Goal: Information Seeking & Learning: Learn about a topic

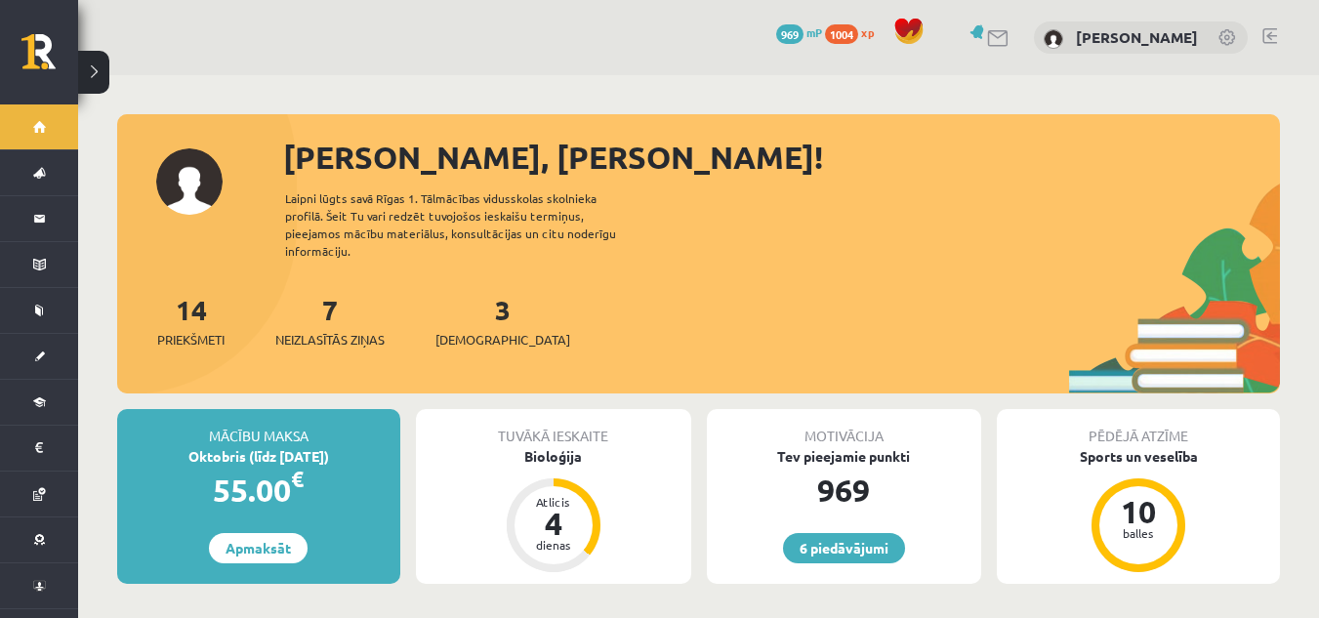
click at [1271, 36] on link at bounding box center [1269, 36] width 15 height 16
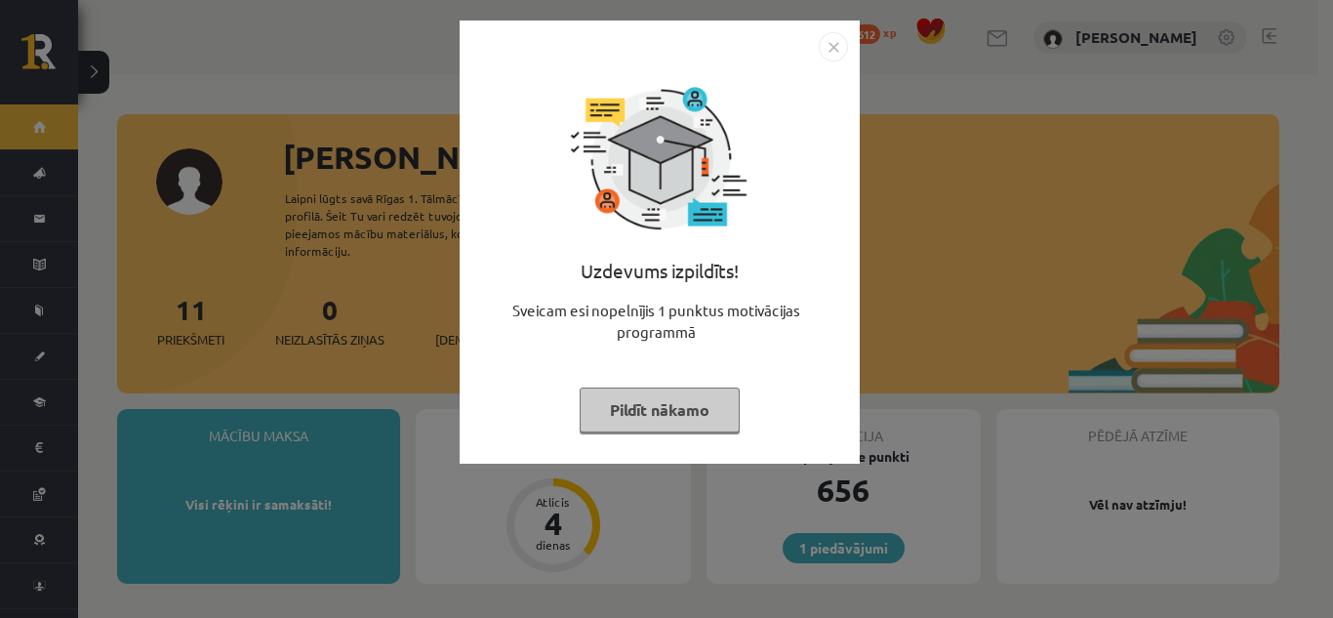
click at [680, 409] on button "Pildīt nākamo" at bounding box center [660, 409] width 160 height 45
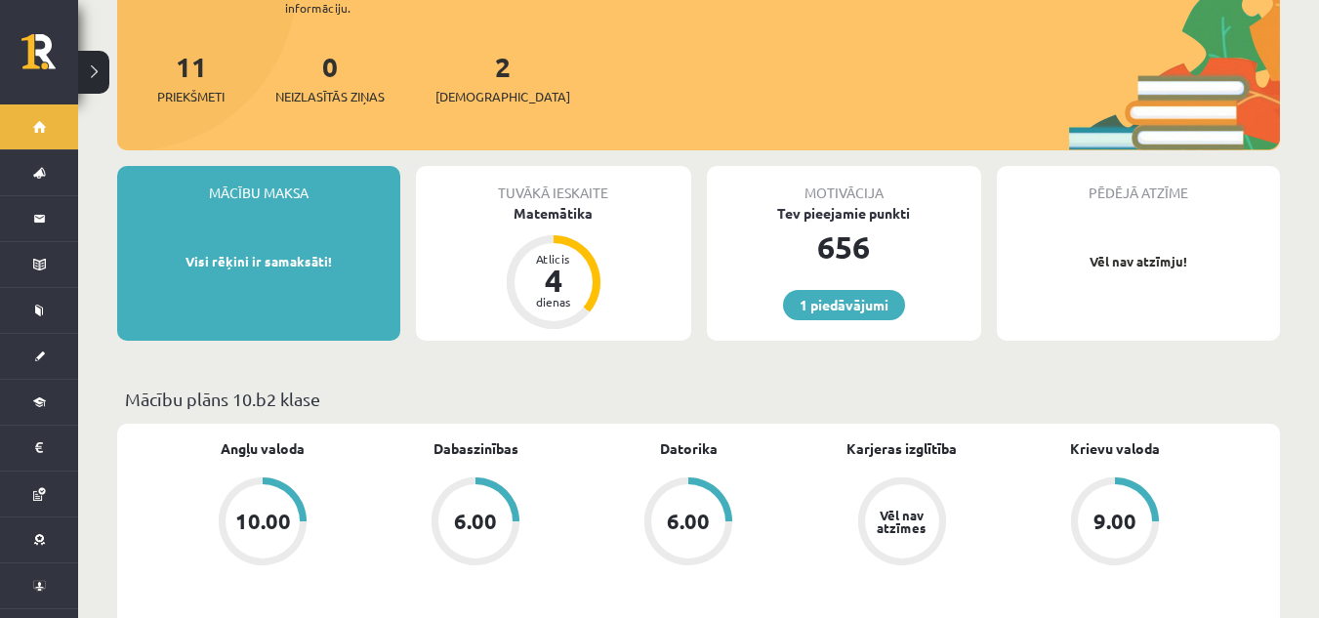
scroll to position [279, 0]
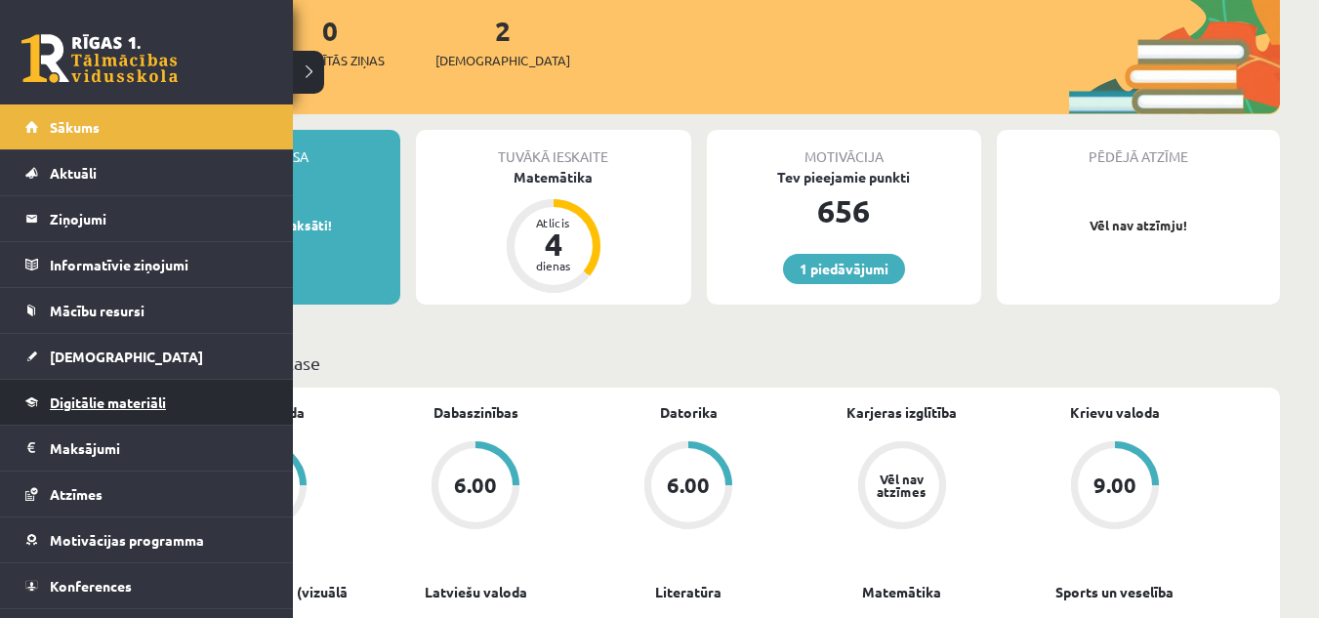
click at [100, 384] on link "Digitālie materiāli" at bounding box center [146, 402] width 243 height 45
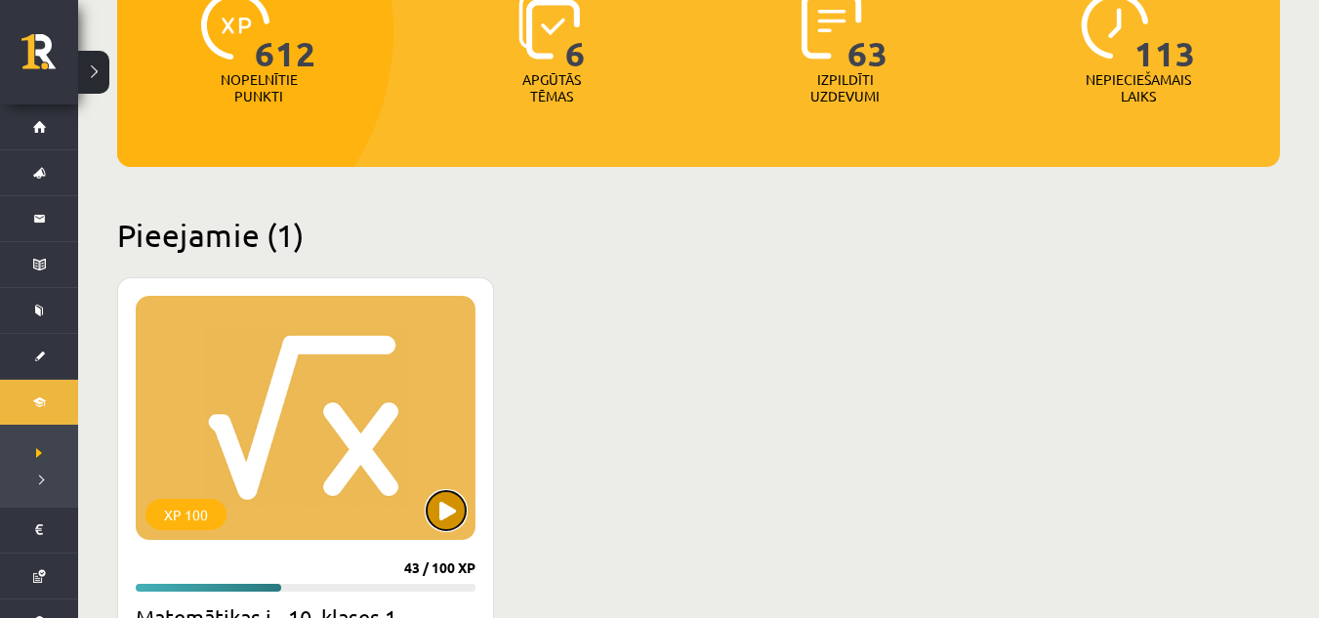
click at [455, 501] on button at bounding box center [446, 510] width 39 height 39
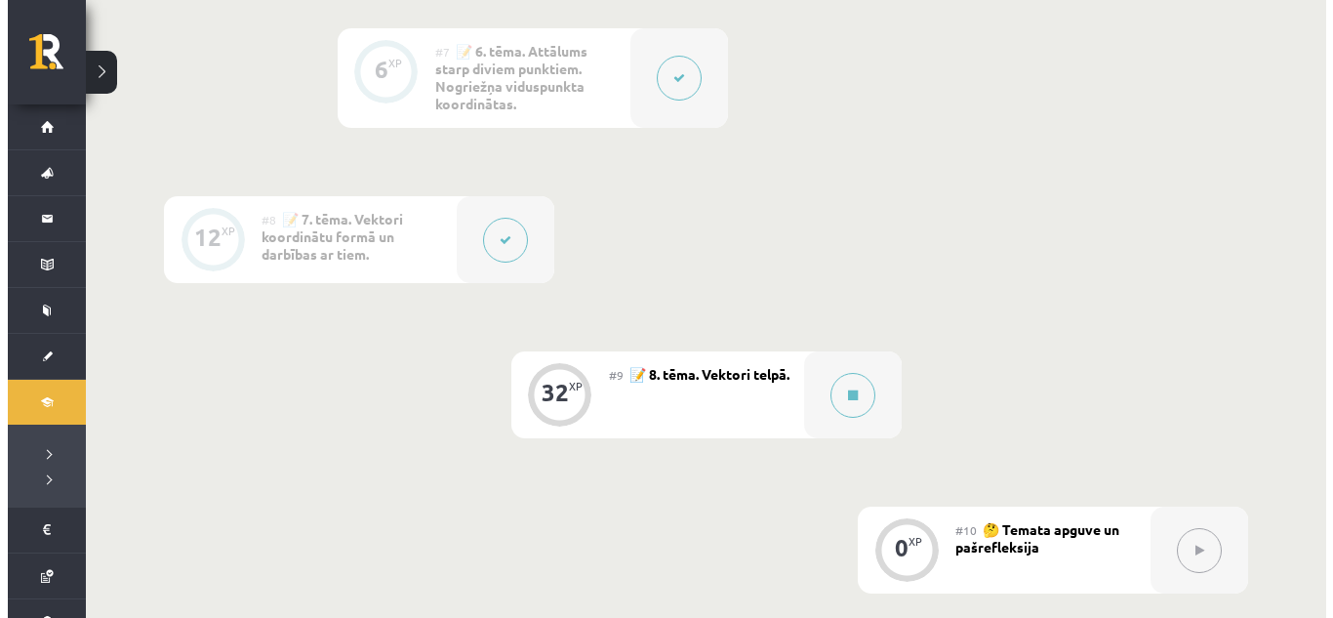
scroll to position [1509, 0]
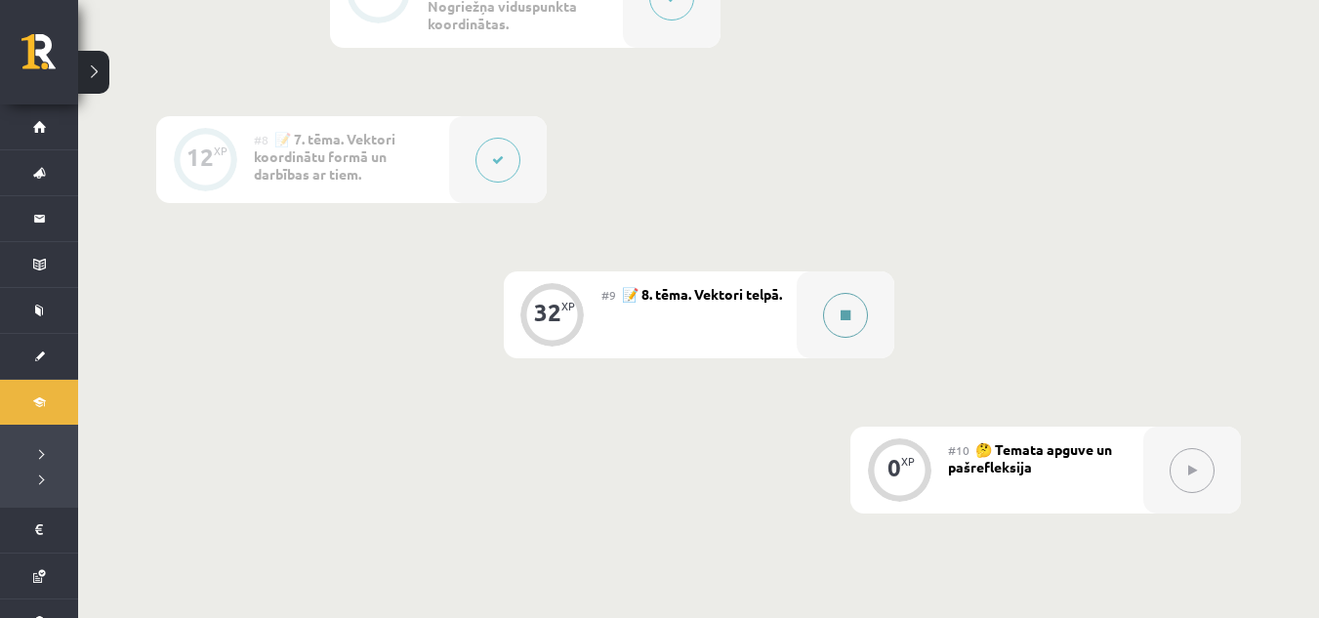
click at [827, 323] on button at bounding box center [845, 315] width 45 height 45
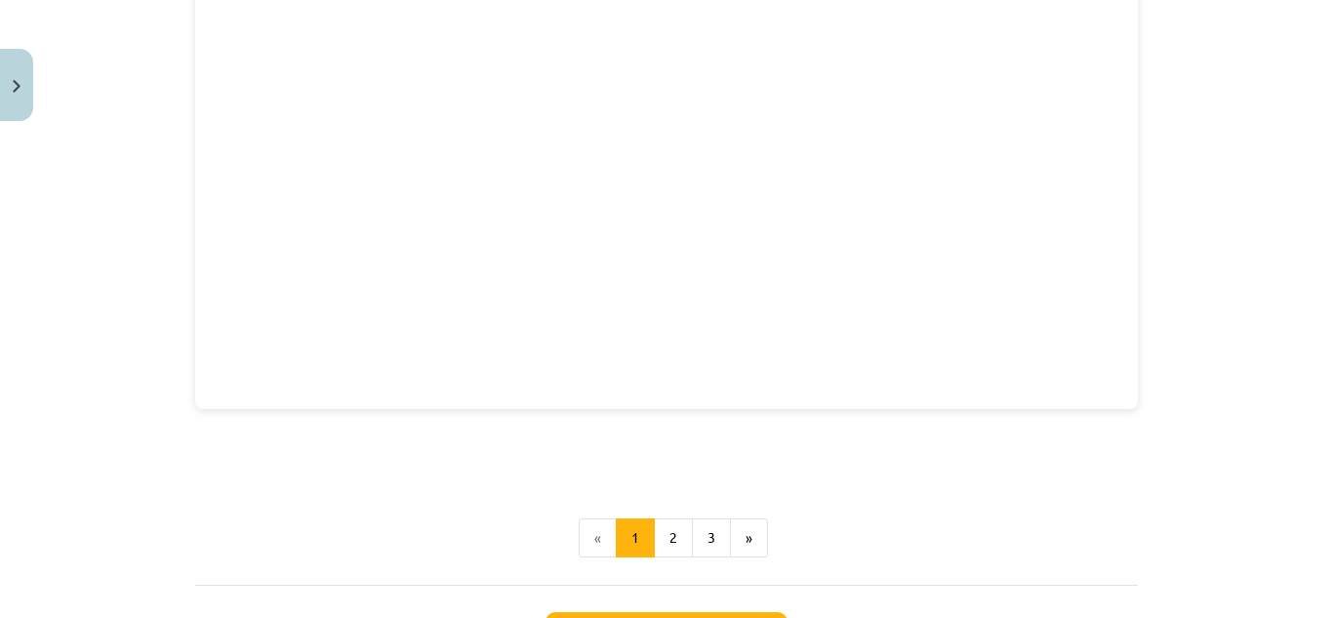
scroll to position [2789, 0]
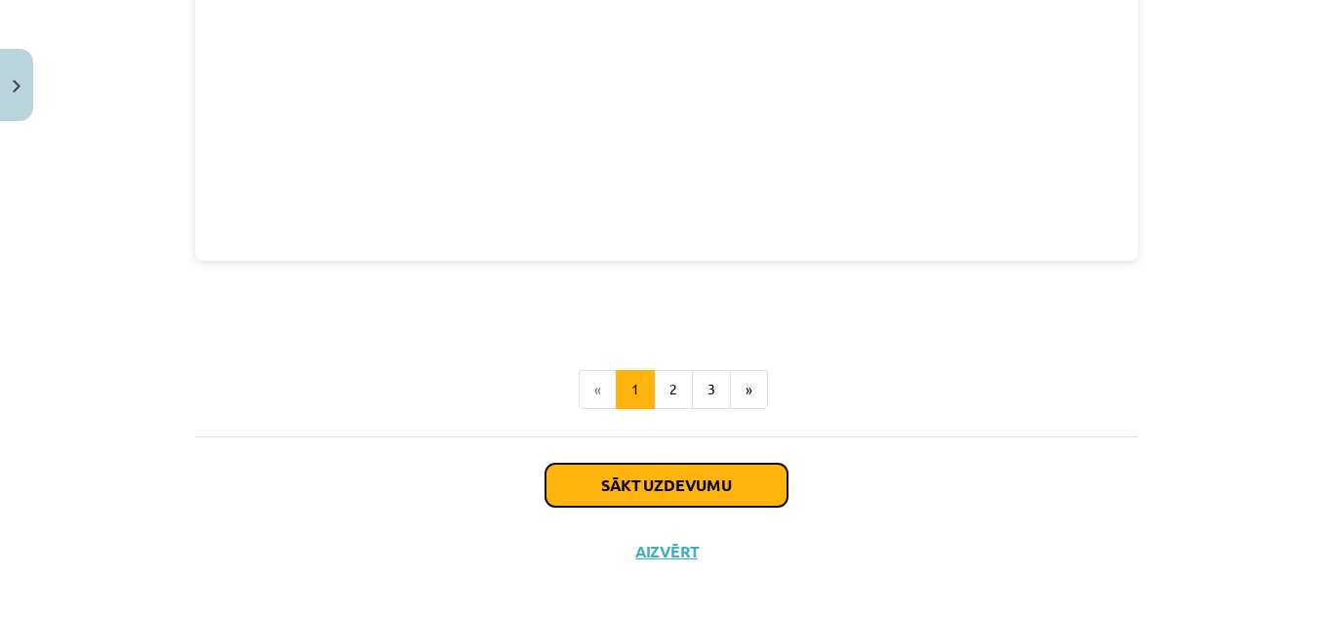
click at [697, 476] on button "Sākt uzdevumu" at bounding box center [667, 485] width 242 height 43
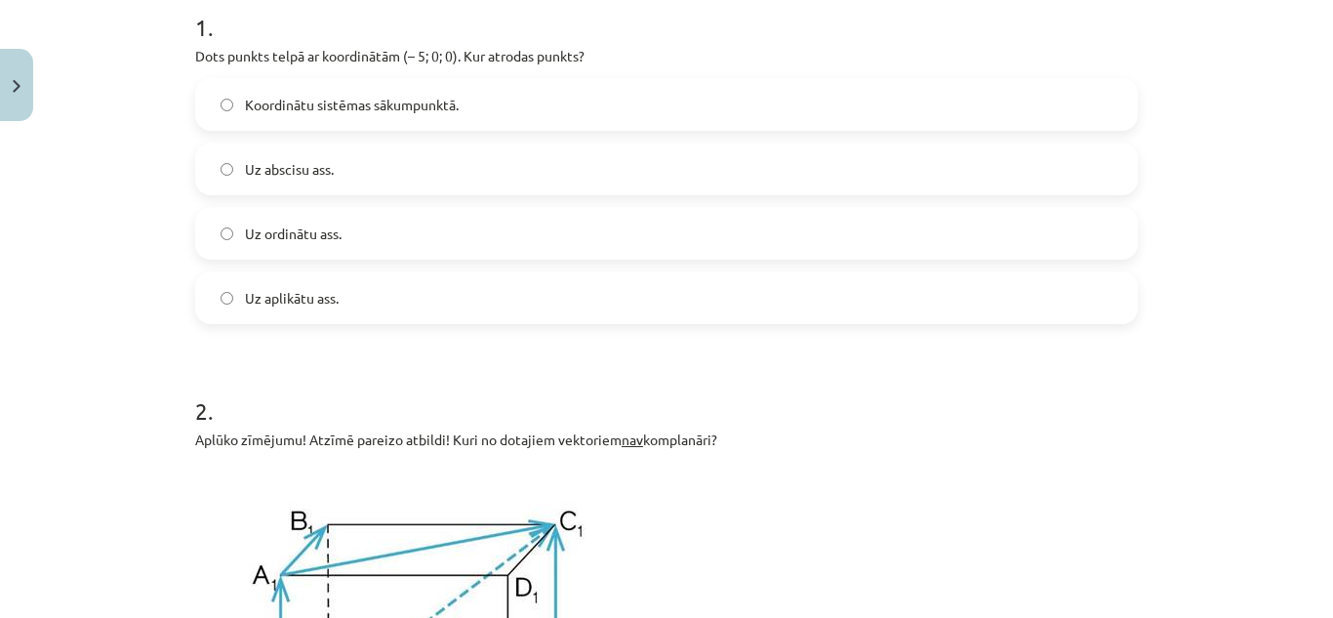
scroll to position [375, 0]
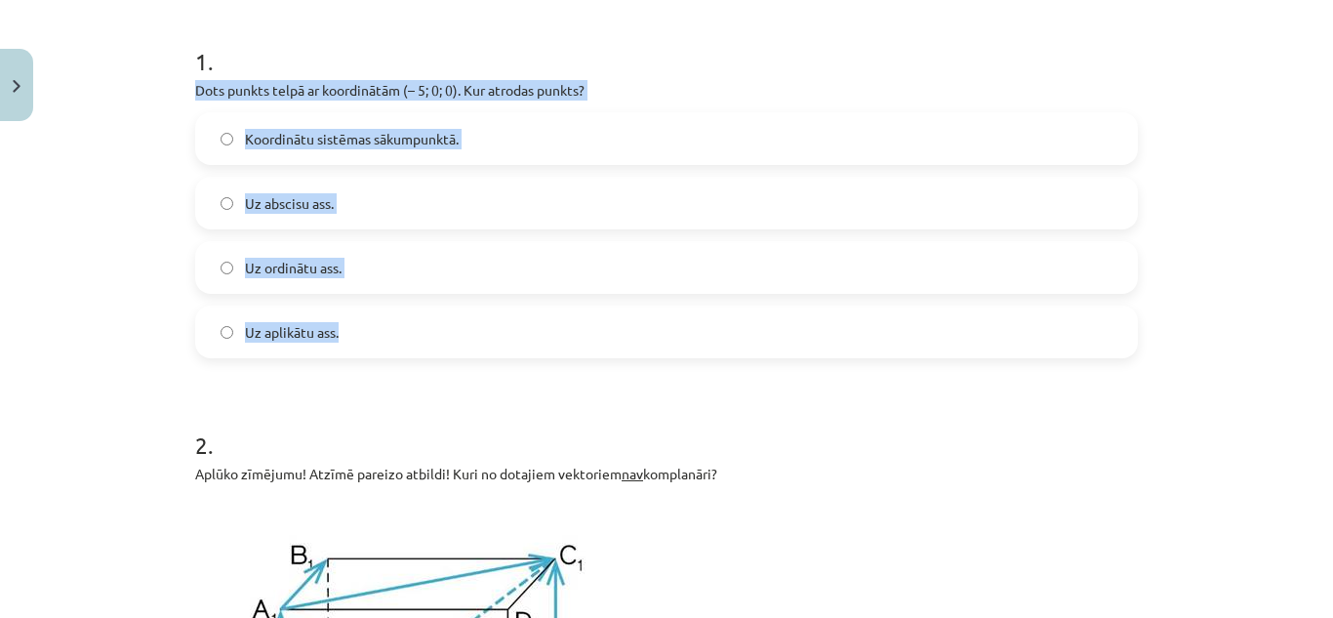
drag, startPoint x: 187, startPoint y: 92, endPoint x: 345, endPoint y: 312, distance: 270.8
click at [345, 312] on div "1 . Dots punkts telpā ar koordinātām (– 5; 0; 0). Kur atrodas punkts? Koordināt…" at bounding box center [666, 186] width 943 height 345
copy div "Dots punkts telpā ar koordinātām (– 5; 0; 0). Kur atrodas punkts? Koordinātu si…"
click at [510, 198] on label "Uz abscisu ass." at bounding box center [666, 203] width 939 height 49
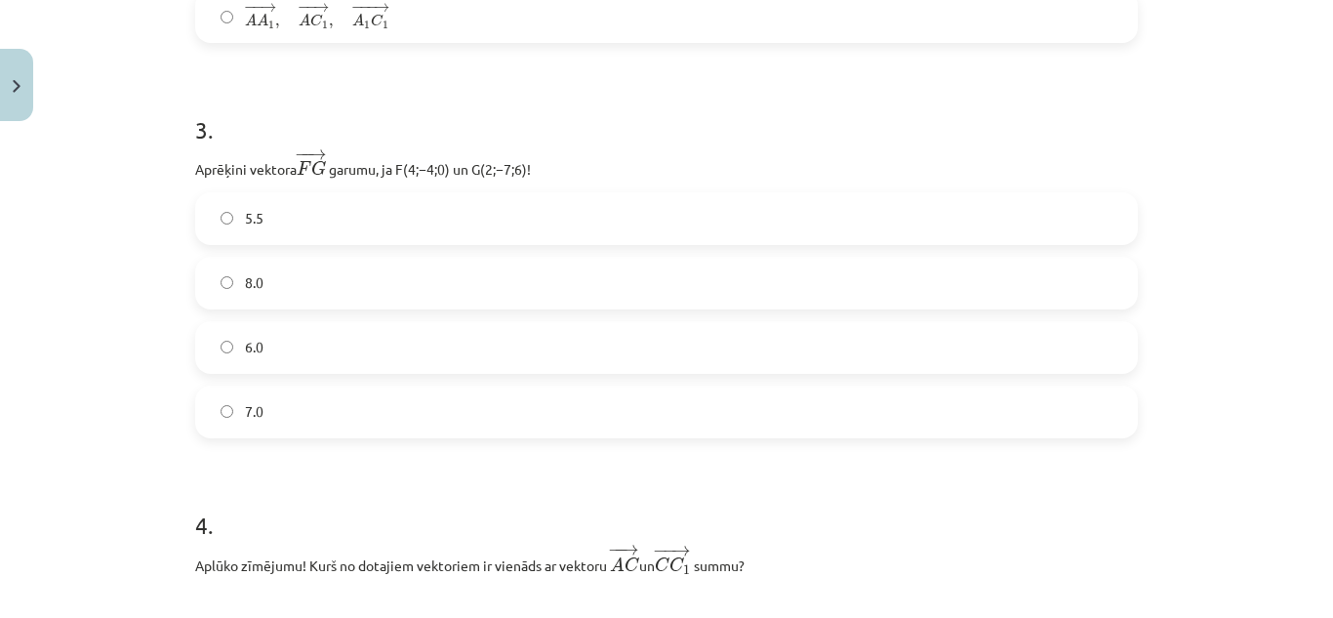
scroll to position [1319, 0]
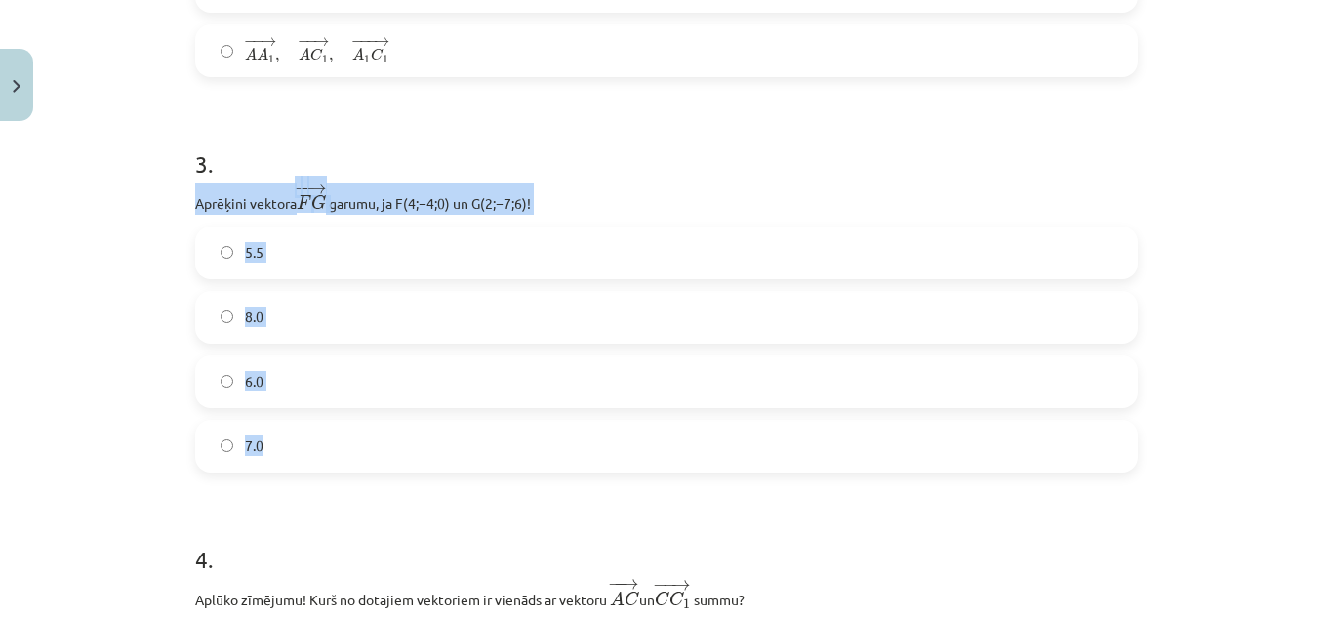
drag, startPoint x: 180, startPoint y: 203, endPoint x: 368, endPoint y: 419, distance: 286.4
copy div "Aprēķini vektora − − → F G F G → ﻿ garumu, ja ﻿F(4;−4;0)﻿ un ﻿G(2;−7;6)﻿! 5.5 8…"
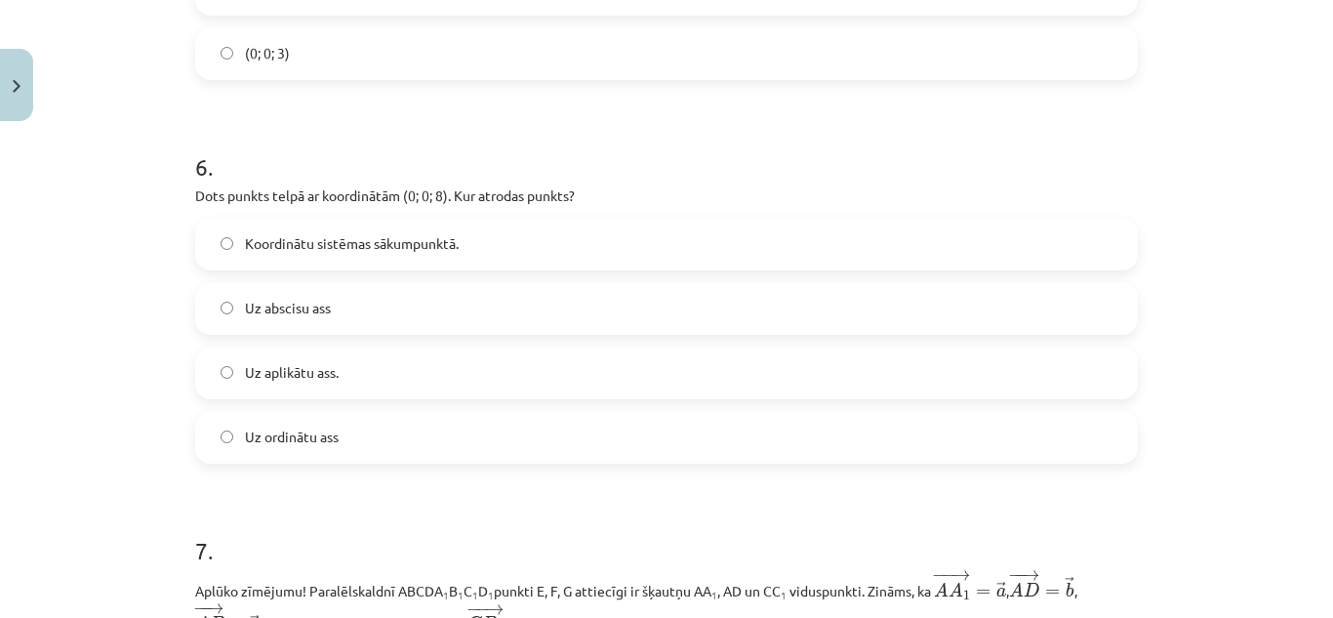
scroll to position [3274, 0]
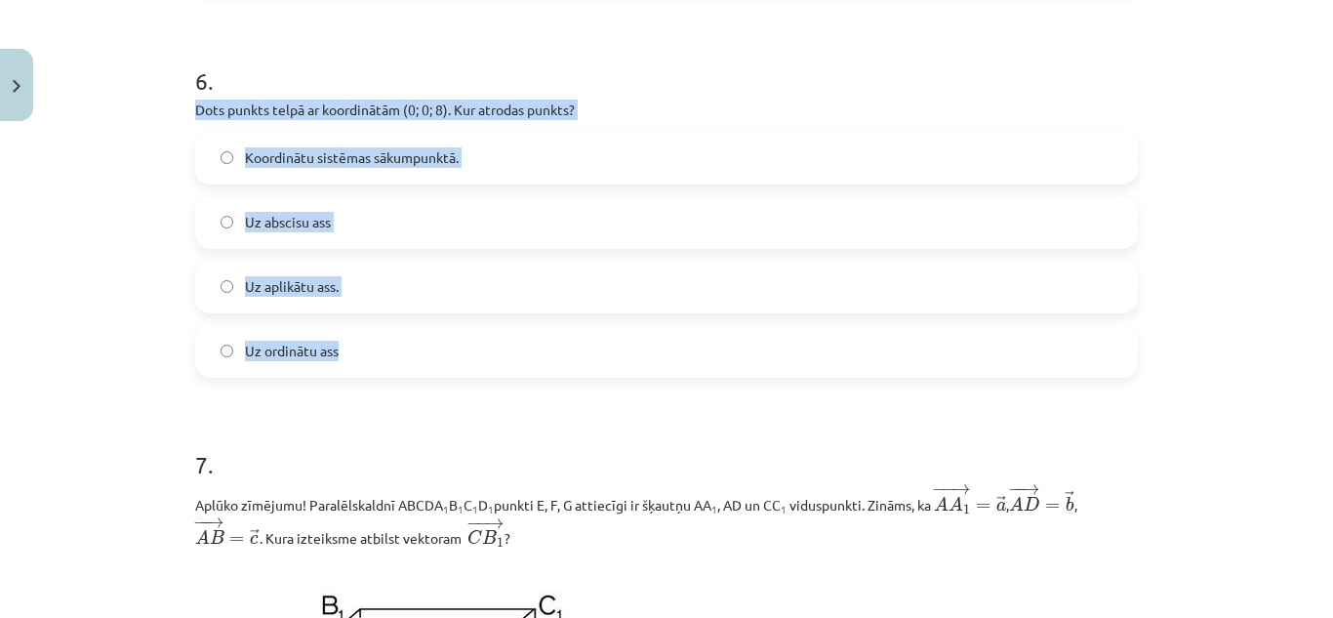
drag, startPoint x: 184, startPoint y: 115, endPoint x: 345, endPoint y: 366, distance: 297.5
copy div "Dots punkts telpā ar koordinātām (0; 0; 8). Kur atrodas punkts? Koordinātu sist…"
click at [147, 319] on div "Mācību tēma: Matemātikas i - 10. klases 1. ieskaites mācību materiāls (a,b) #9 …" at bounding box center [666, 309] width 1333 height 618
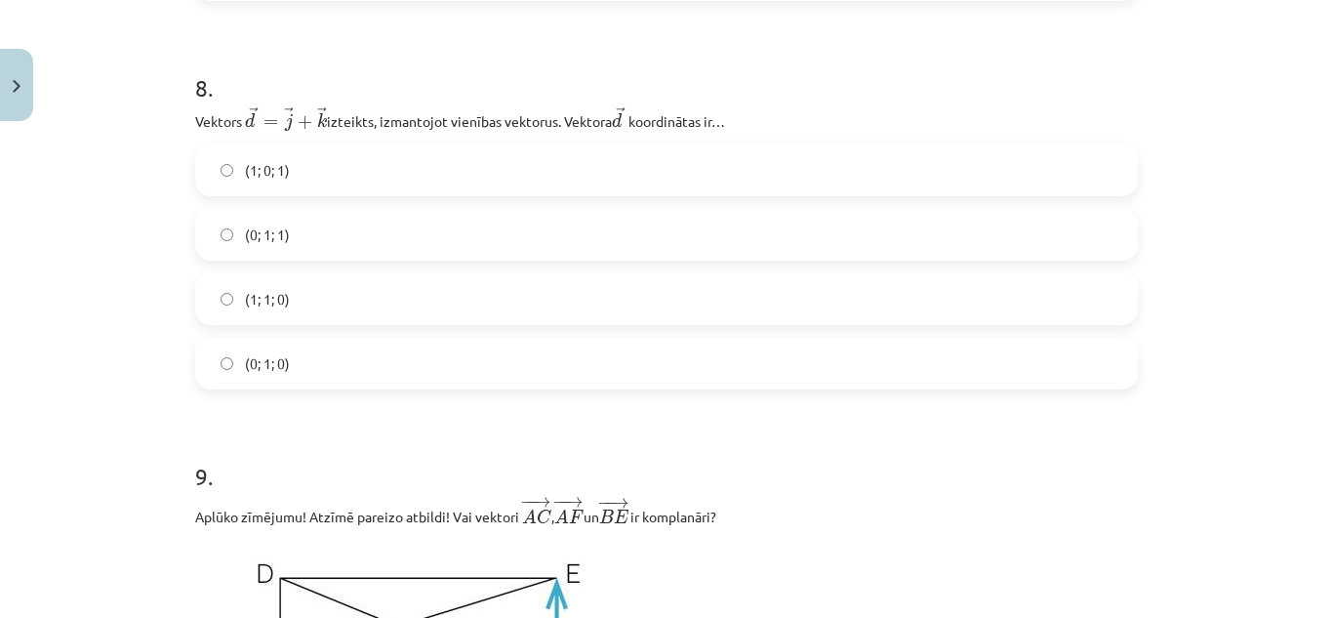
scroll to position [4441, 0]
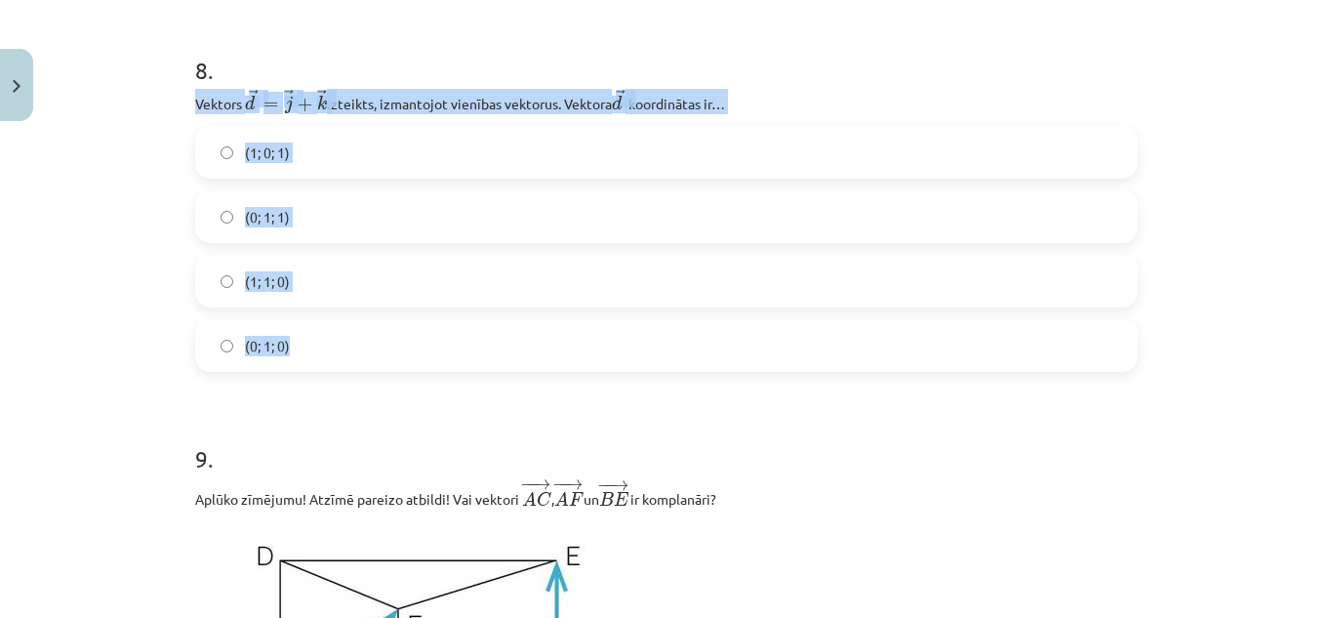
drag, startPoint x: 179, startPoint y: 100, endPoint x: 325, endPoint y: 340, distance: 281.2
copy div "Vektors ﻿﻿ → d = → j + → k d → = j → + k → izteikts, izmantojot vienības vektor…"
click at [157, 323] on div "Mācību tēma: Matemātikas i - 10. klases 1. ieskaites mācību materiāls (a,b) #9 …" at bounding box center [666, 309] width 1333 height 618
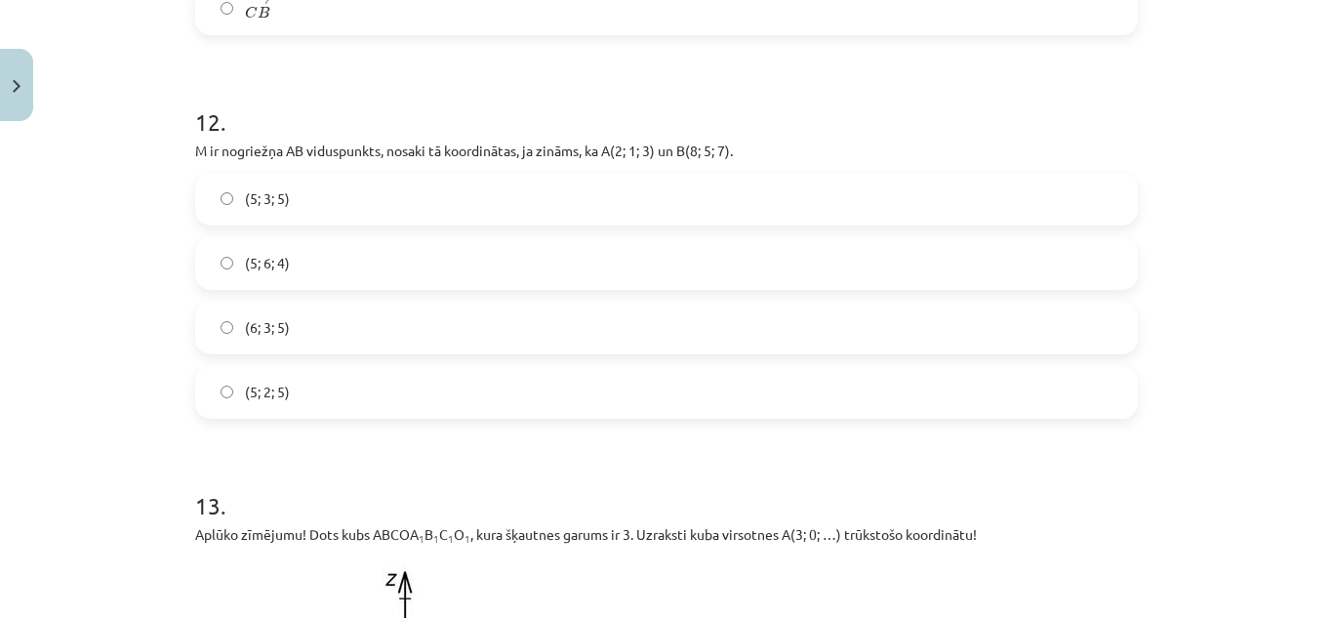
scroll to position [7013, 0]
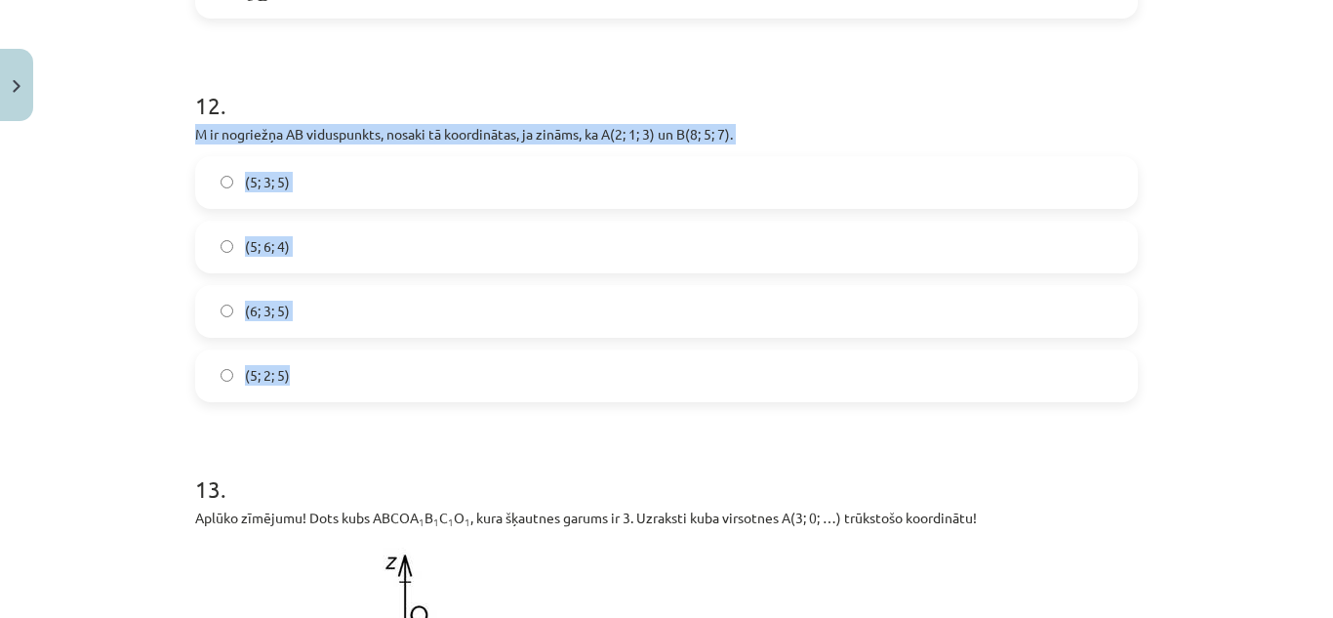
drag, startPoint x: 186, startPoint y: 146, endPoint x: 309, endPoint y: 388, distance: 271.5
copy div "M ir nogriežņa AB viduspunkts, nosaki tā koordinātas, ja zināms, ka A(2; 1; 3) …"
click at [98, 327] on div "Mācību tēma: Matemātikas i - 10. klases 1. ieskaites mācību materiāls (a,b) #9 …" at bounding box center [666, 309] width 1333 height 618
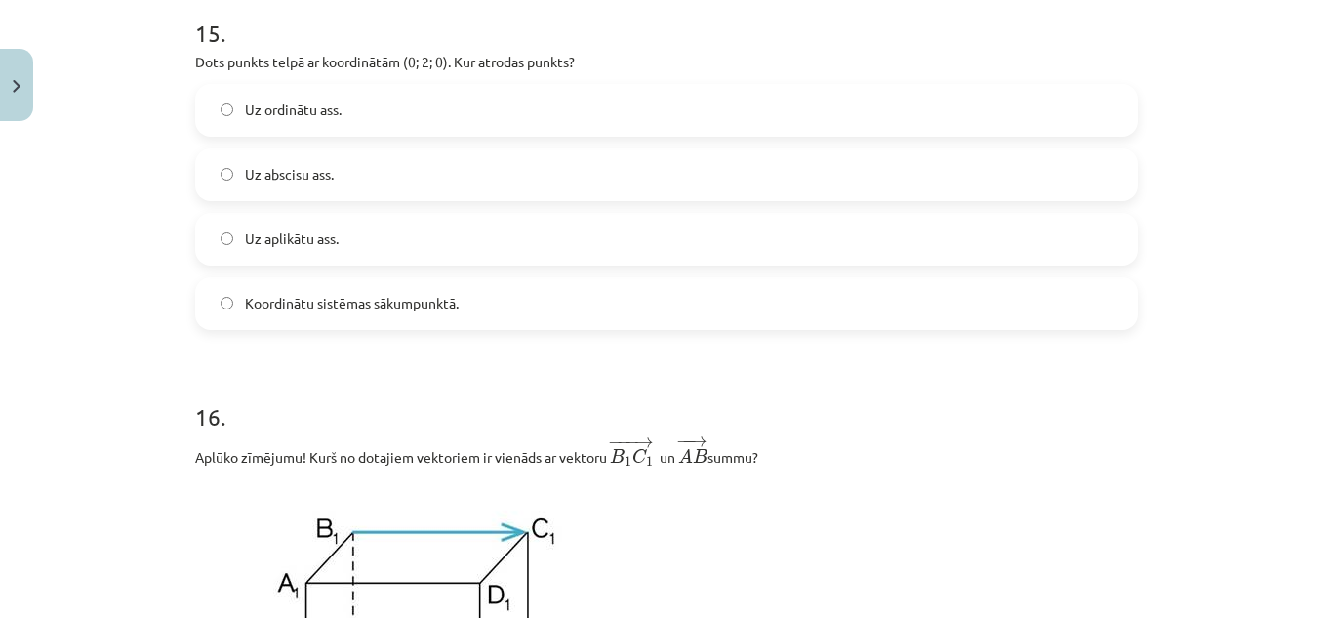
scroll to position [8969, 0]
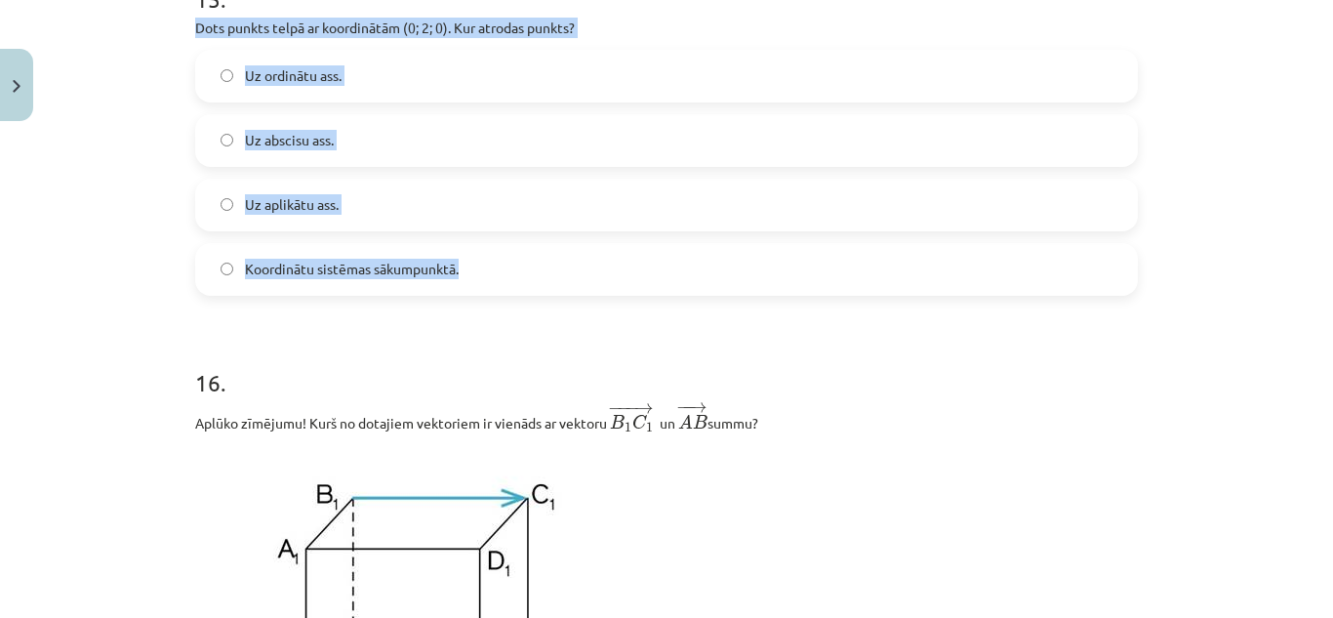
drag, startPoint x: 182, startPoint y: 42, endPoint x: 463, endPoint y: 296, distance: 378.7
copy div "Dots punkts telpā ar koordinātām (0; 2; 0). Kur atrodas punkts? Uz ordinātu ass…"
click at [151, 240] on div "Mācību tēma: Matemātikas i - 10. klases 1. ieskaites mācību materiāls (a,b) #9 …" at bounding box center [666, 309] width 1333 height 618
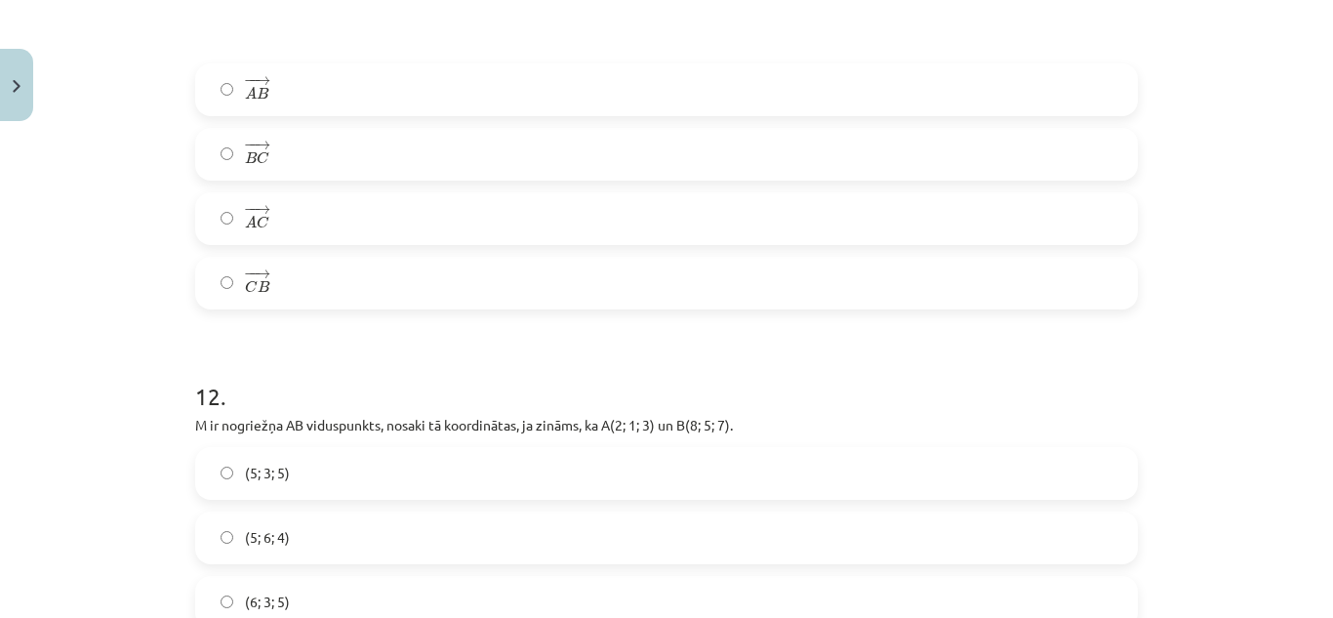
scroll to position [6705, 0]
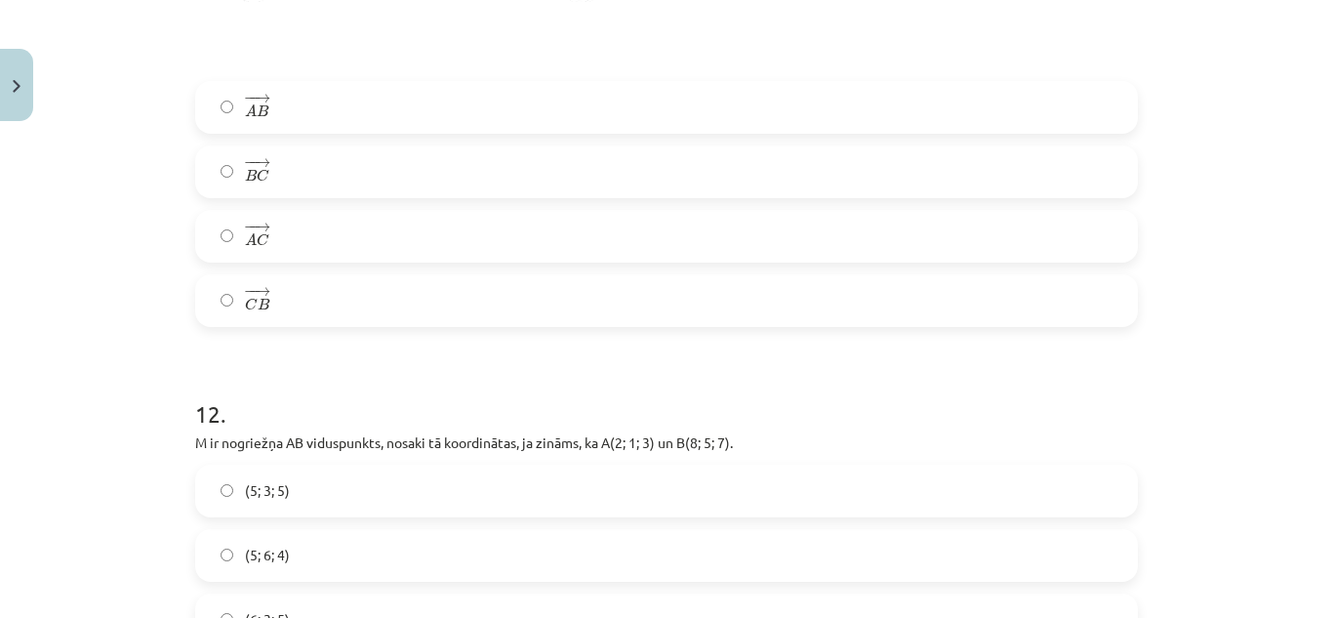
click at [228, 238] on label "− − → A C A C →" at bounding box center [666, 236] width 939 height 49
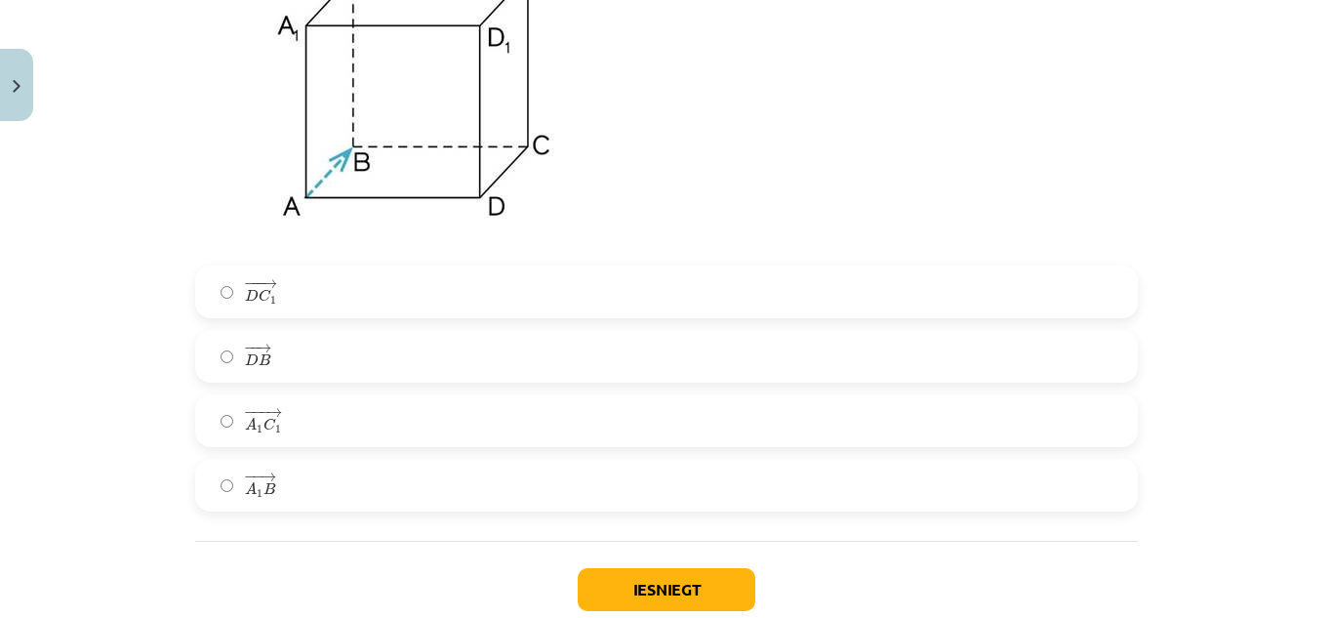
scroll to position [9509, 0]
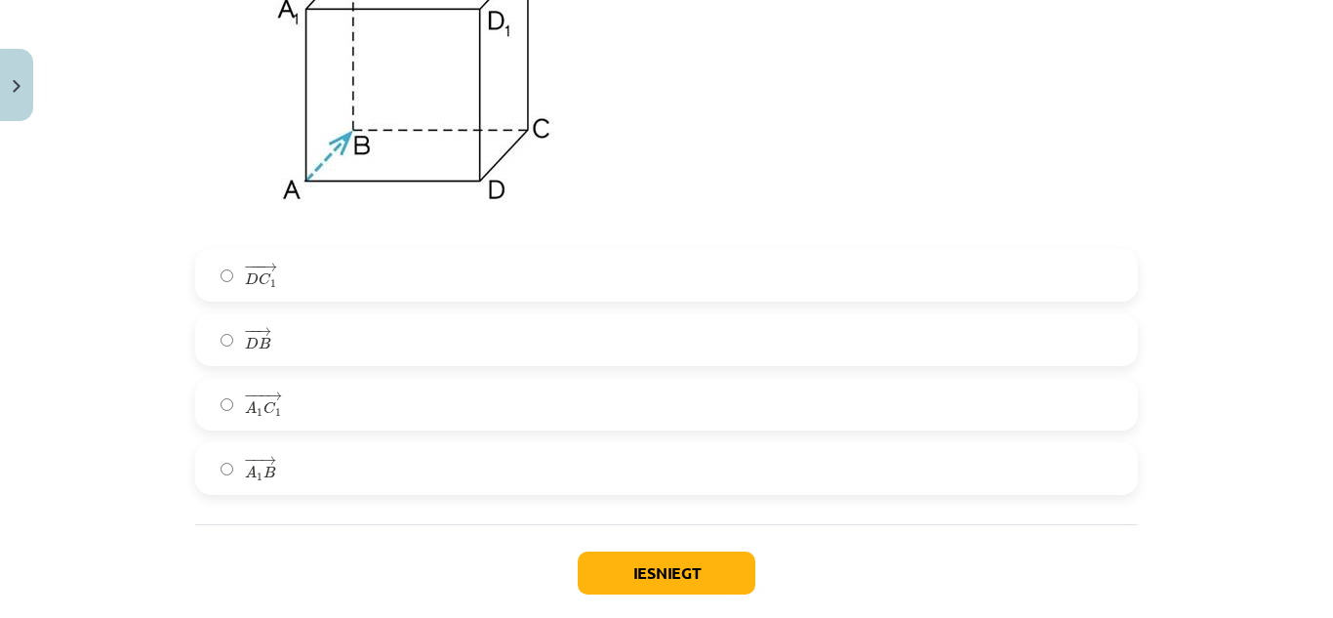
click at [226, 426] on label "− −− → A 1 C 1 A 1 C 1 →" at bounding box center [666, 404] width 939 height 49
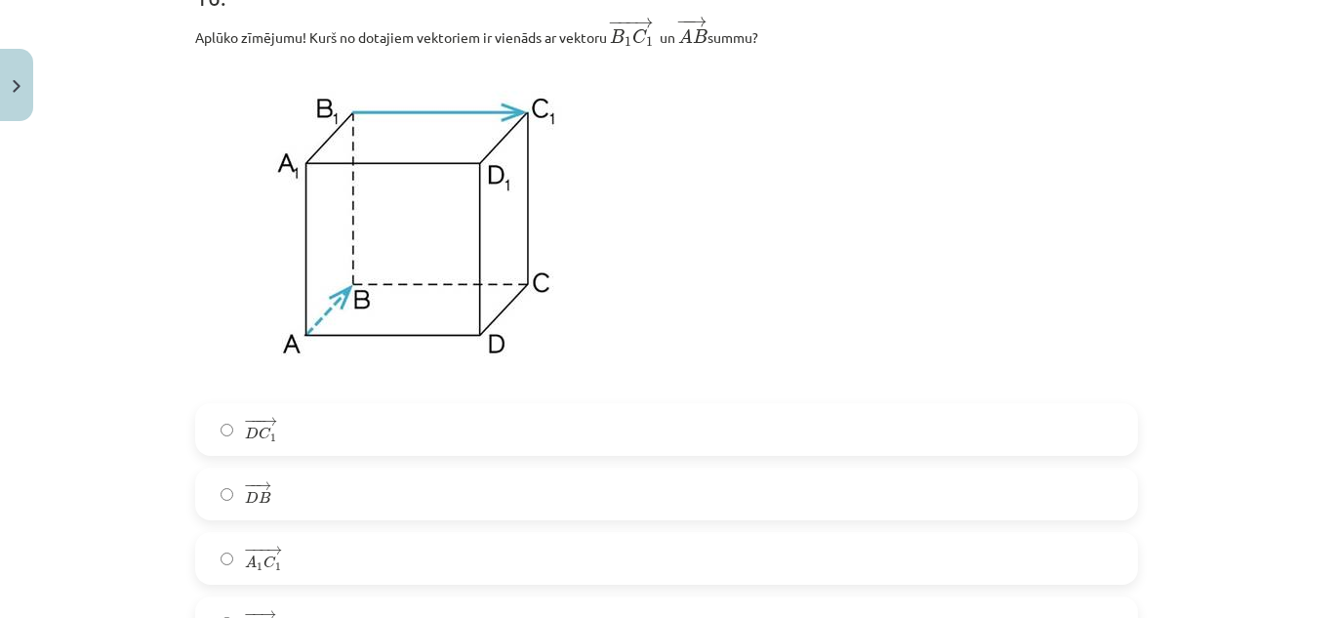
scroll to position [9624, 0]
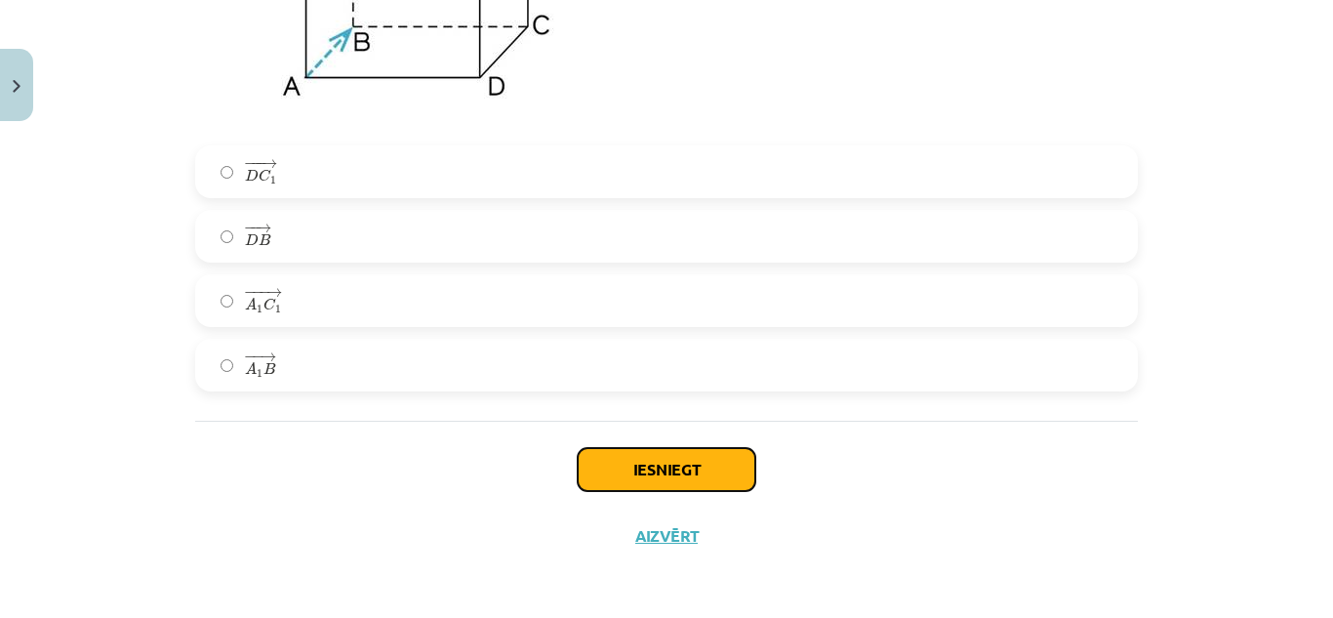
click at [720, 477] on button "Iesniegt" at bounding box center [667, 469] width 178 height 43
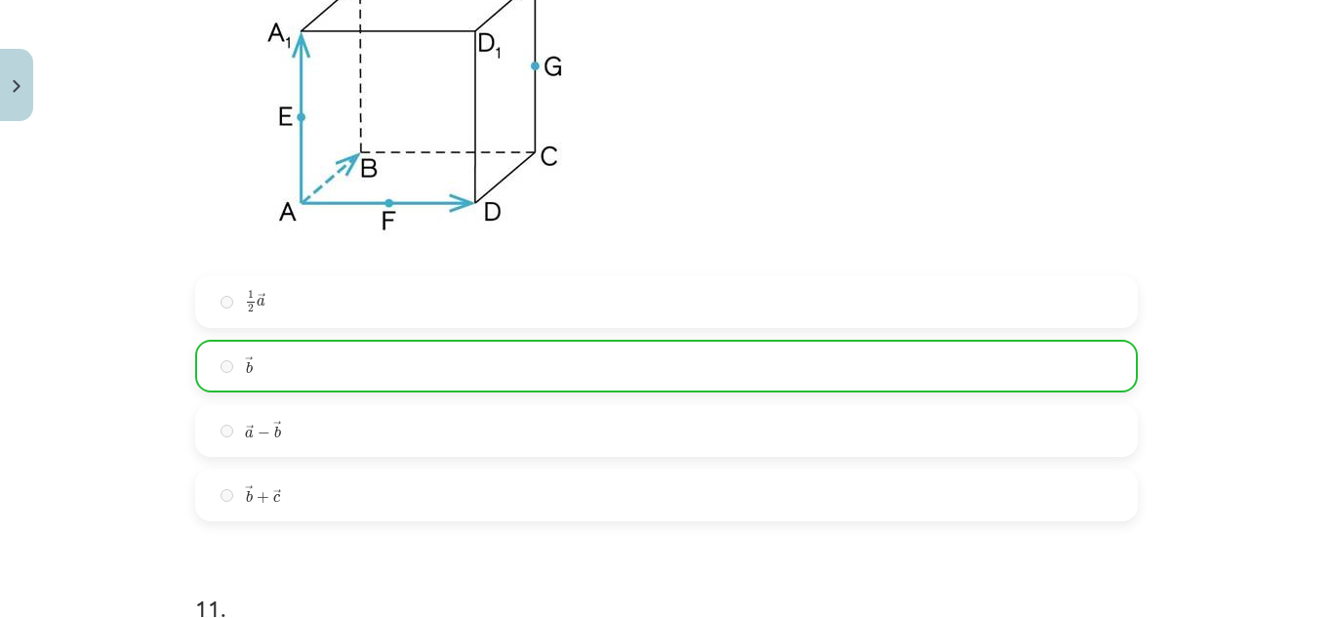
scroll to position [5566, 0]
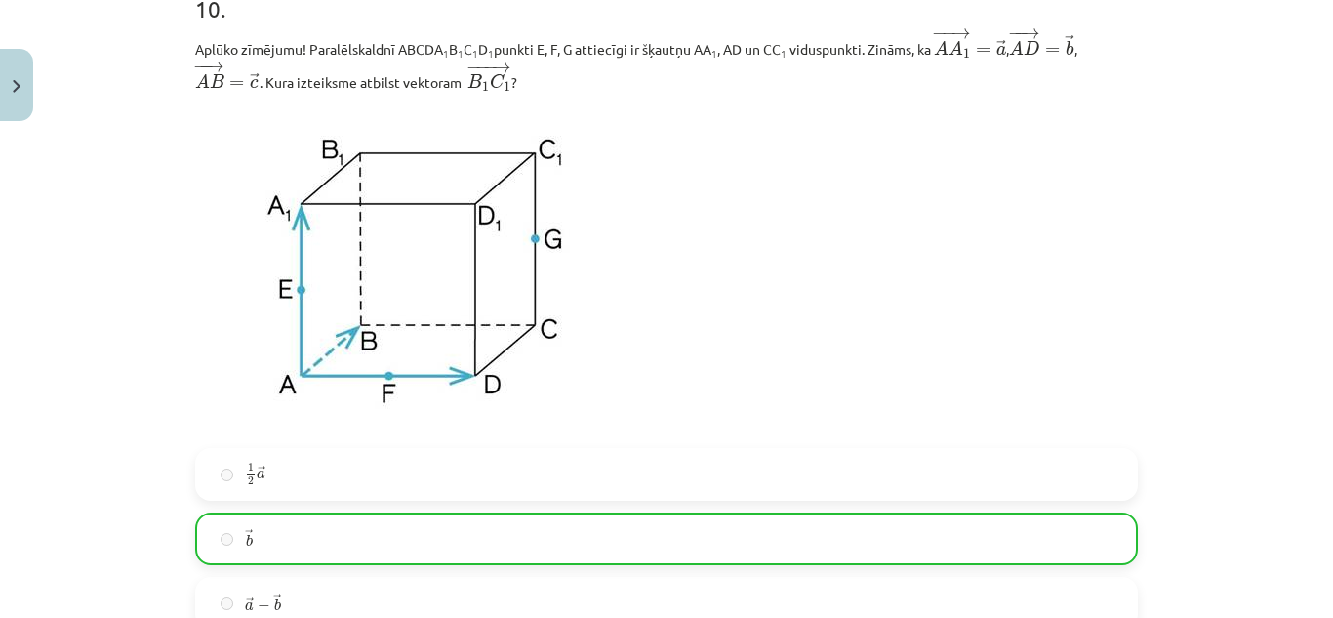
click at [1270, 341] on div "Mācību tēma: Matemātikas i - 10. klases 1. ieskaites mācību materiāls (a,b) #9 …" at bounding box center [666, 309] width 1333 height 618
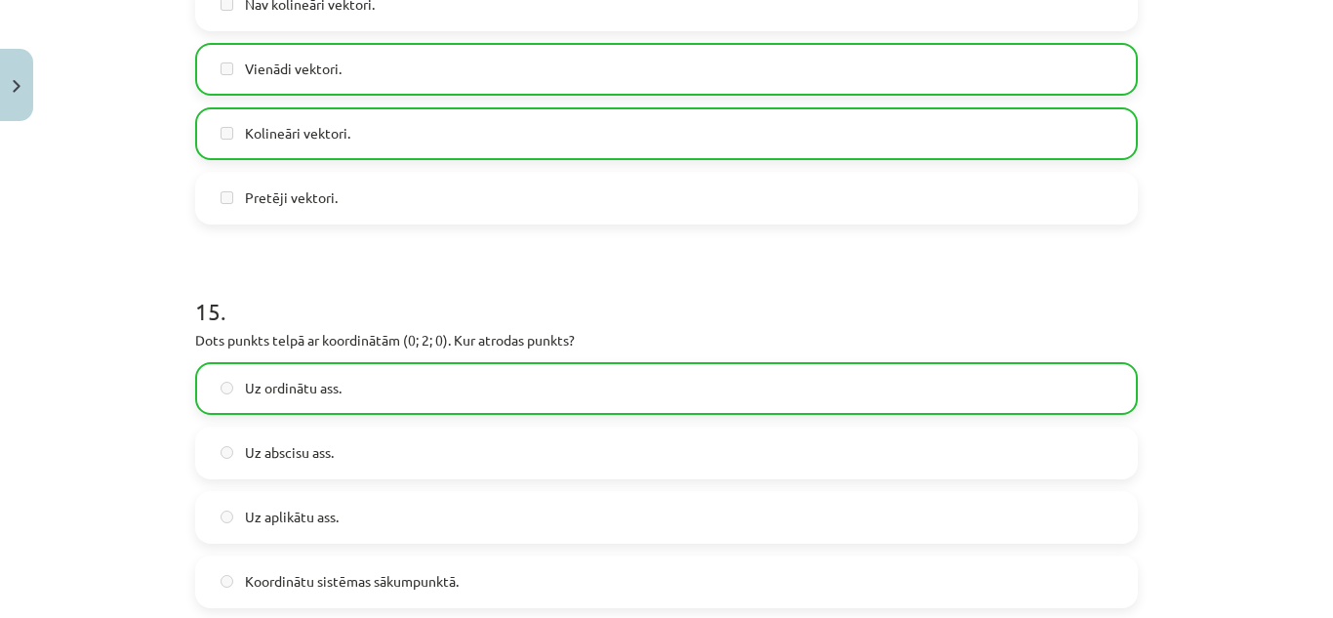
scroll to position [9687, 0]
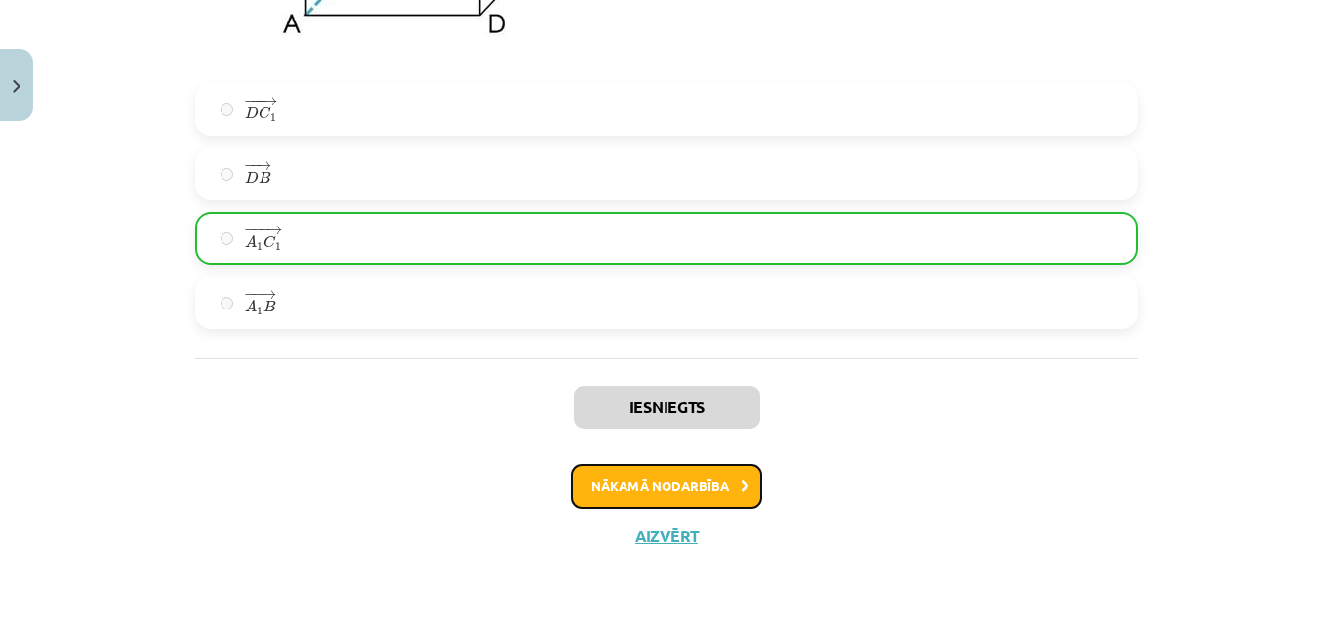
click at [667, 485] on button "Nākamā nodarbība" at bounding box center [666, 486] width 191 height 45
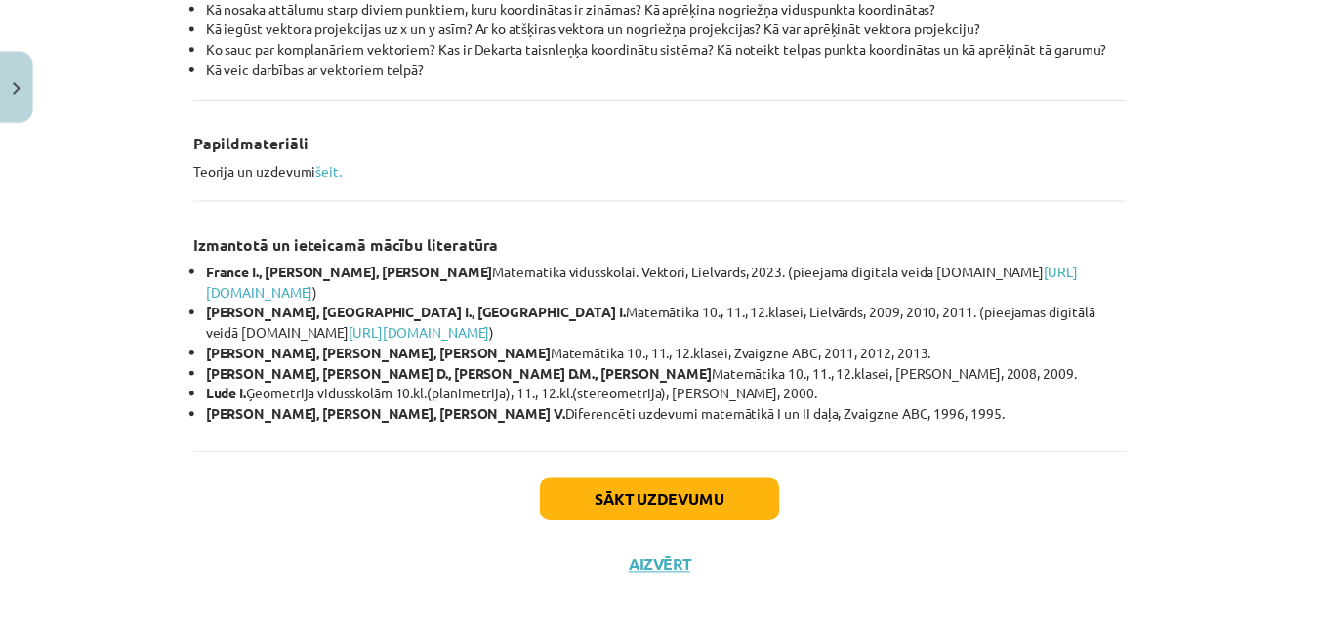
scroll to position [934, 0]
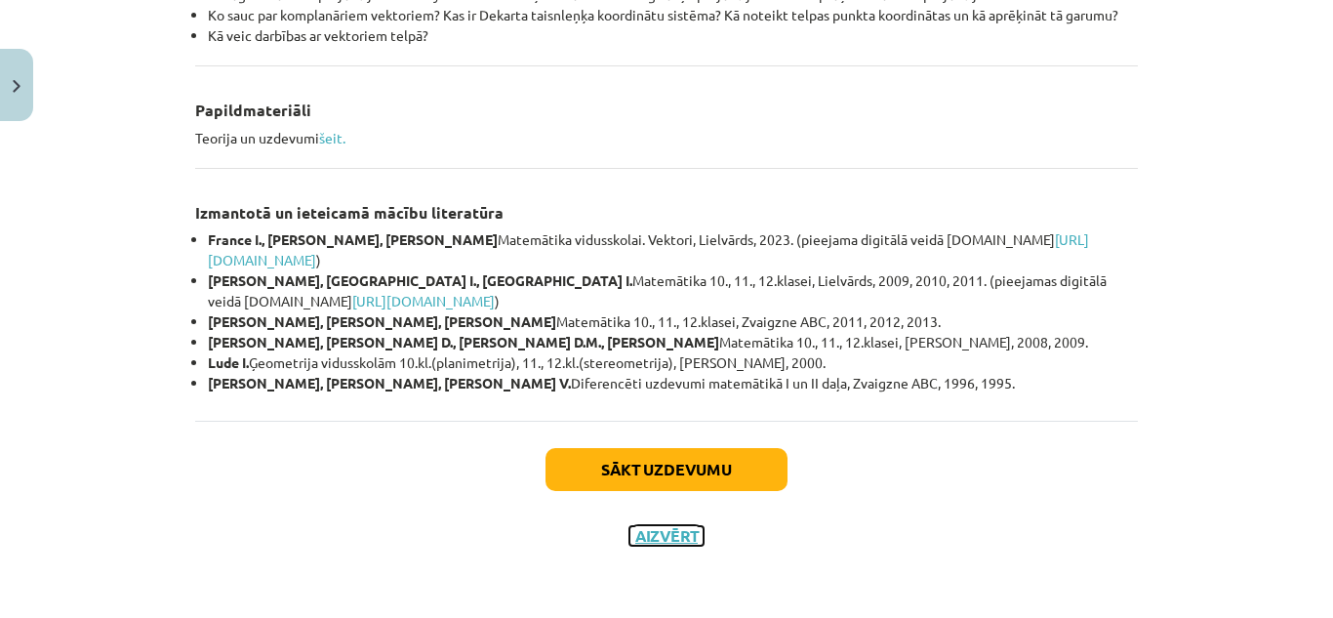
click at [654, 538] on button "Aizvērt" at bounding box center [667, 536] width 74 height 20
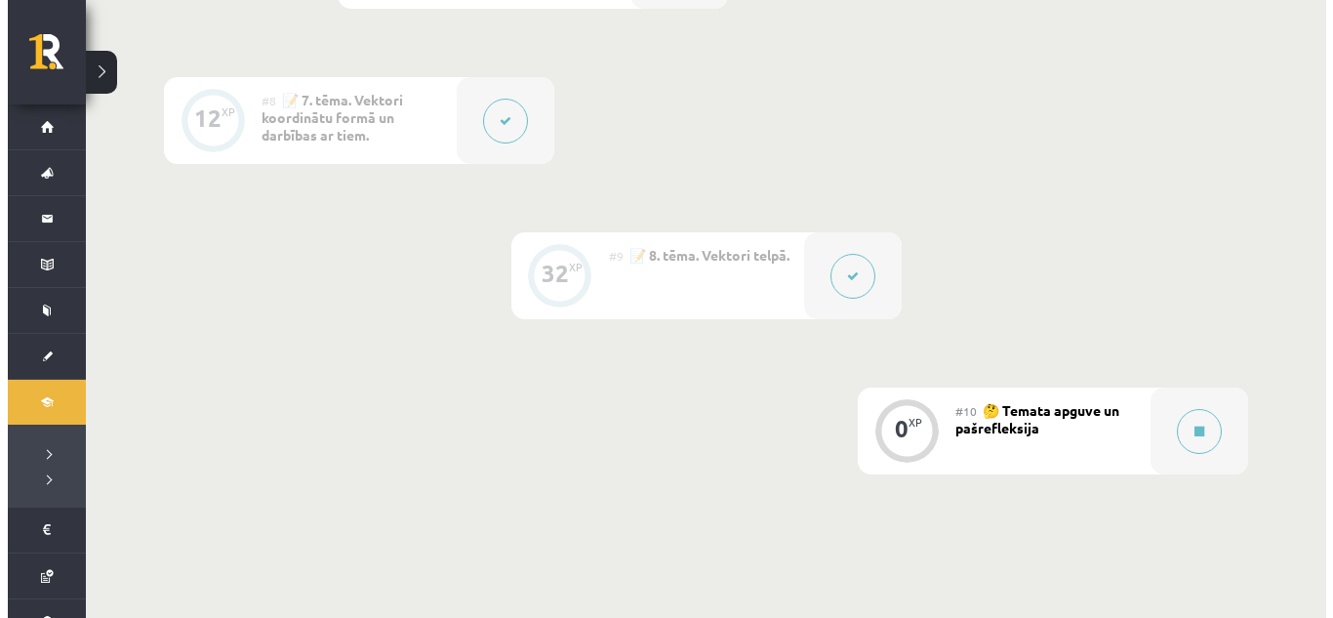
scroll to position [1746, 0]
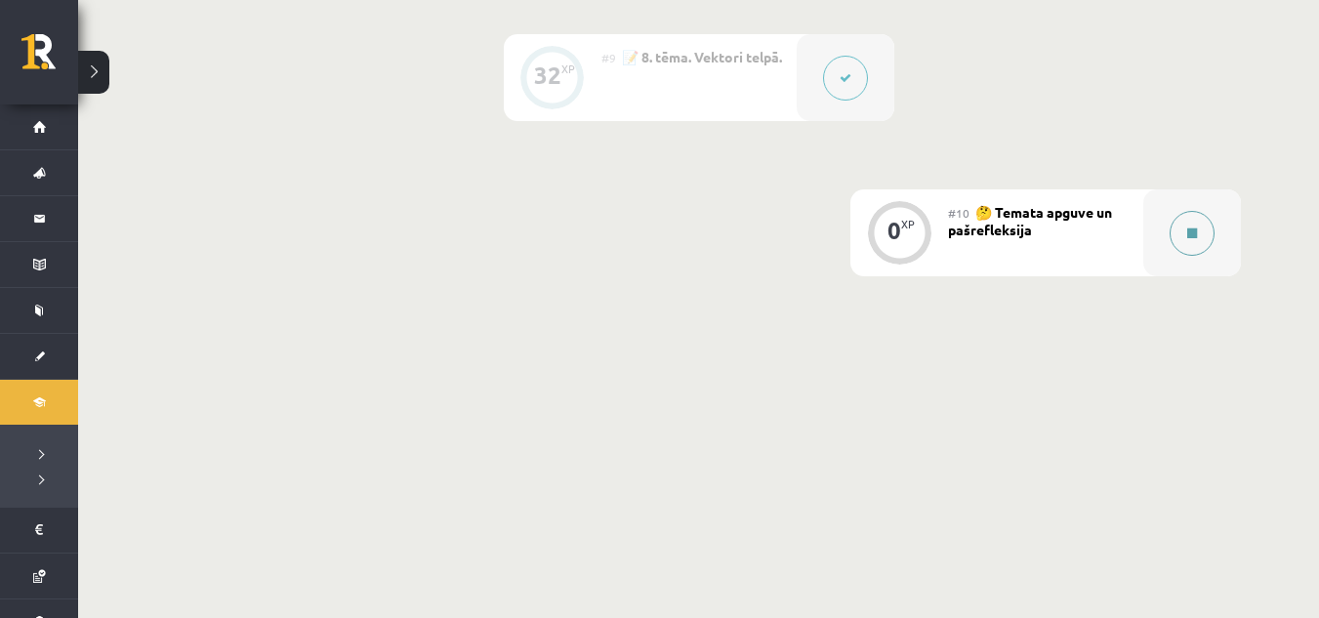
click at [1198, 234] on button at bounding box center [1191, 233] width 45 height 45
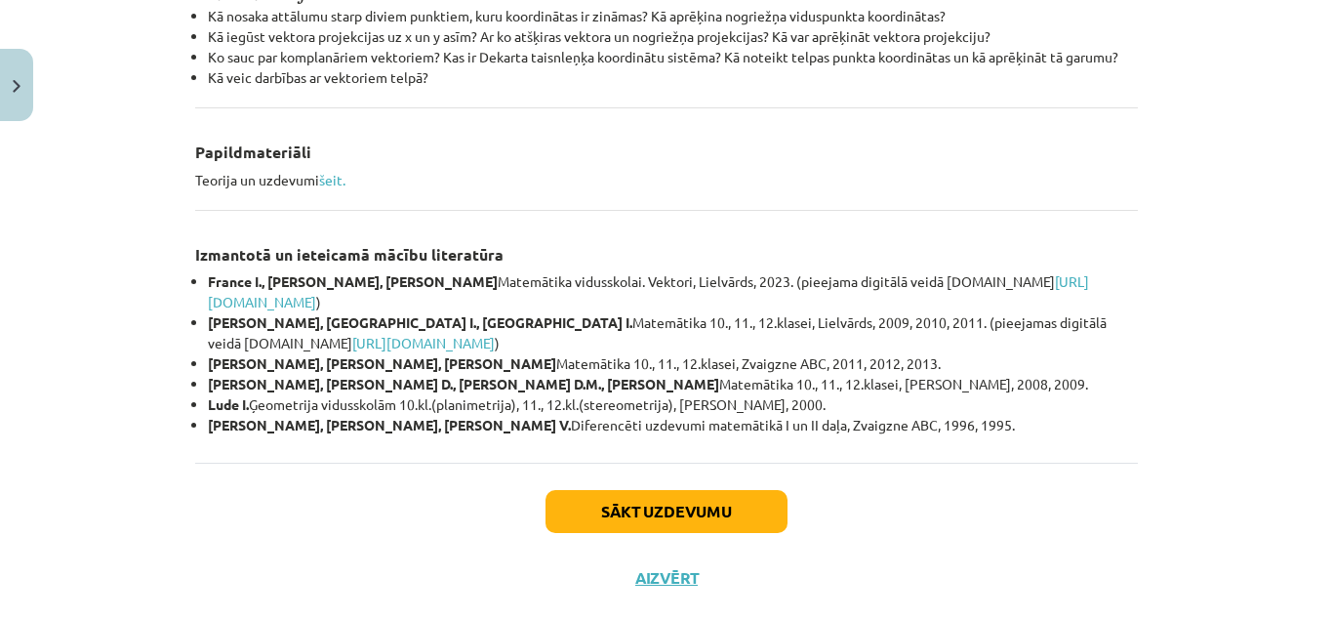
scroll to position [934, 0]
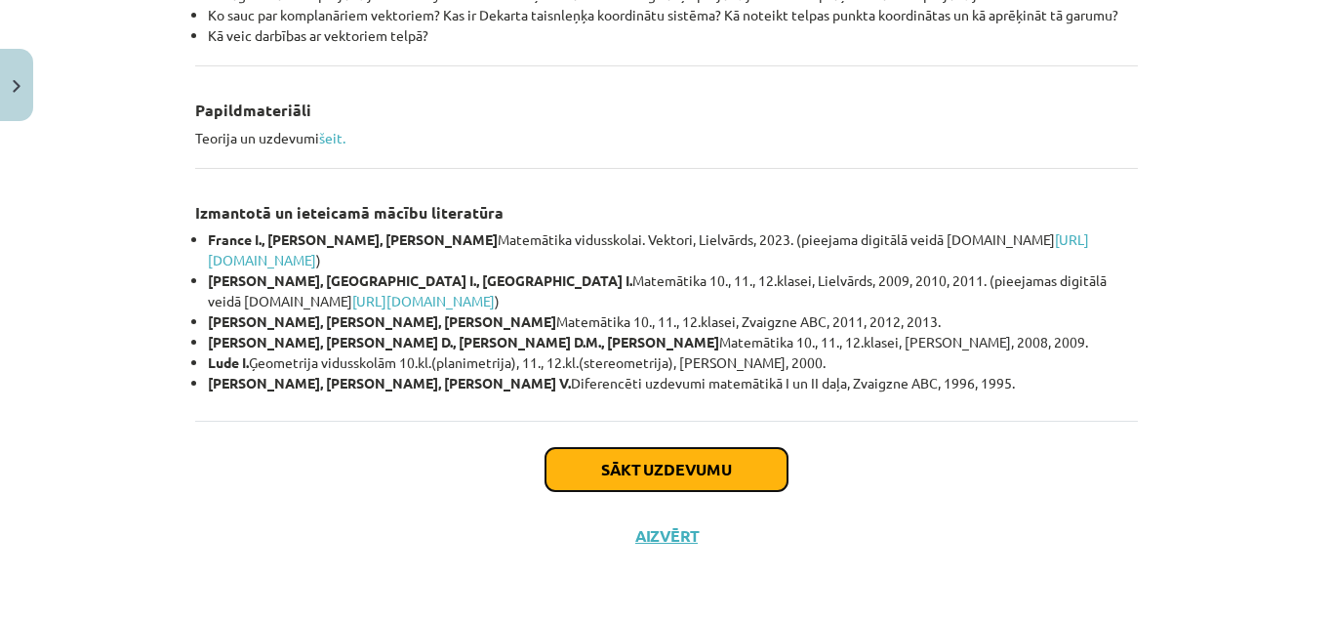
click at [623, 478] on button "Sākt uzdevumu" at bounding box center [667, 469] width 242 height 43
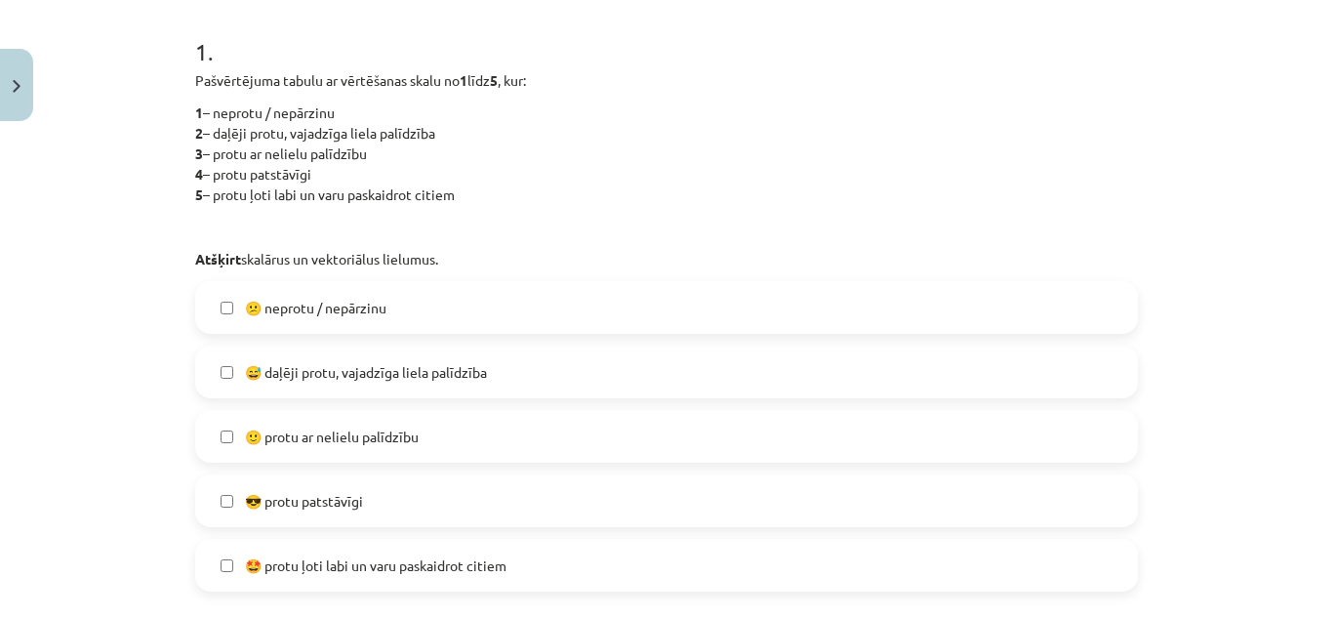
scroll to position [392, 0]
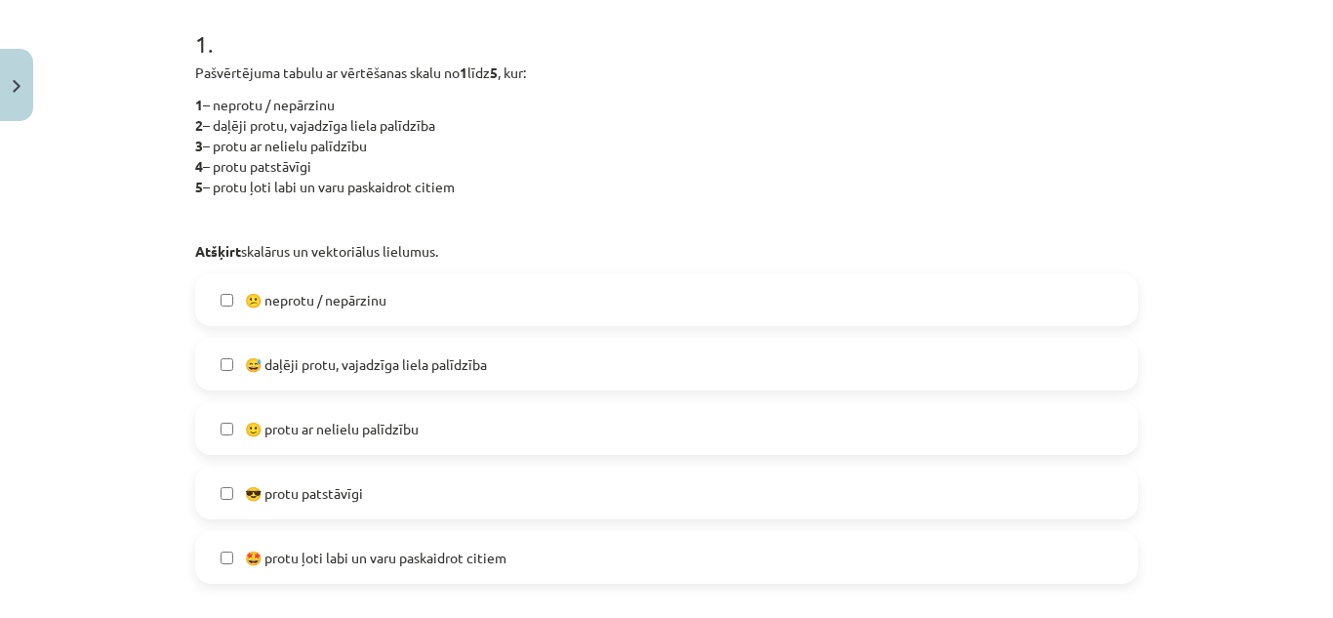
click at [226, 492] on label "😎 protu patstāvīgi" at bounding box center [666, 492] width 939 height 49
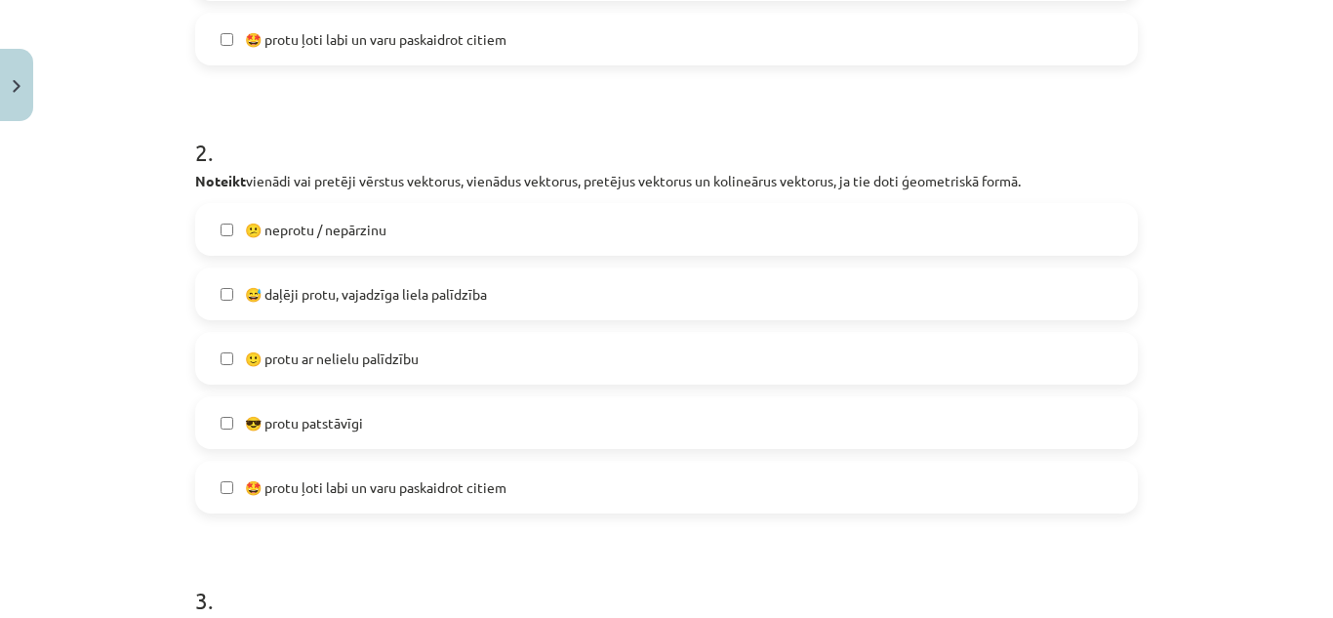
scroll to position [977, 0]
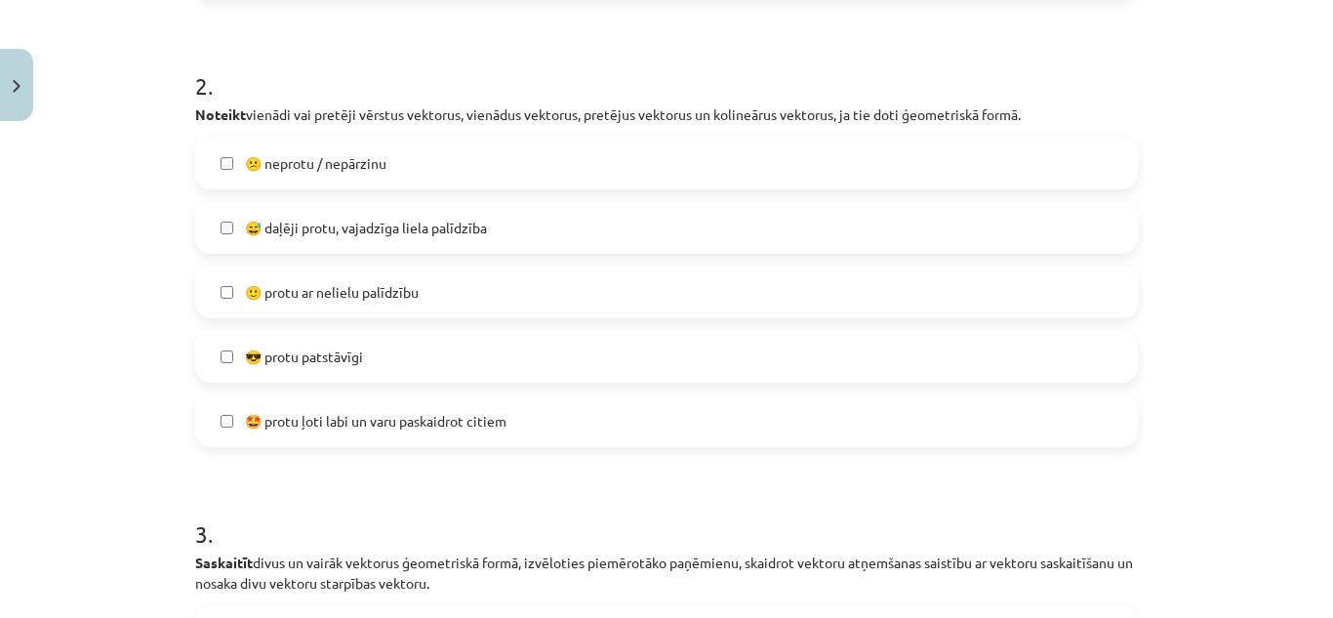
click at [212, 354] on label "😎 protu patstāvīgi" at bounding box center [666, 356] width 939 height 49
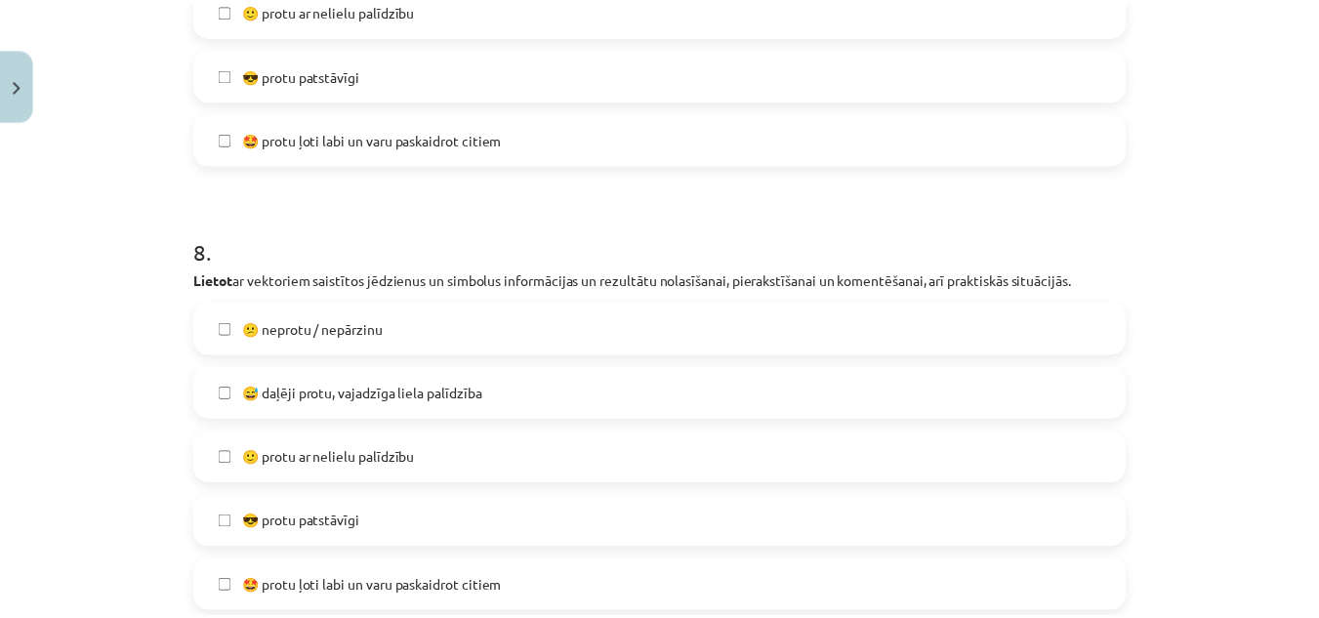
scroll to position [3658, 0]
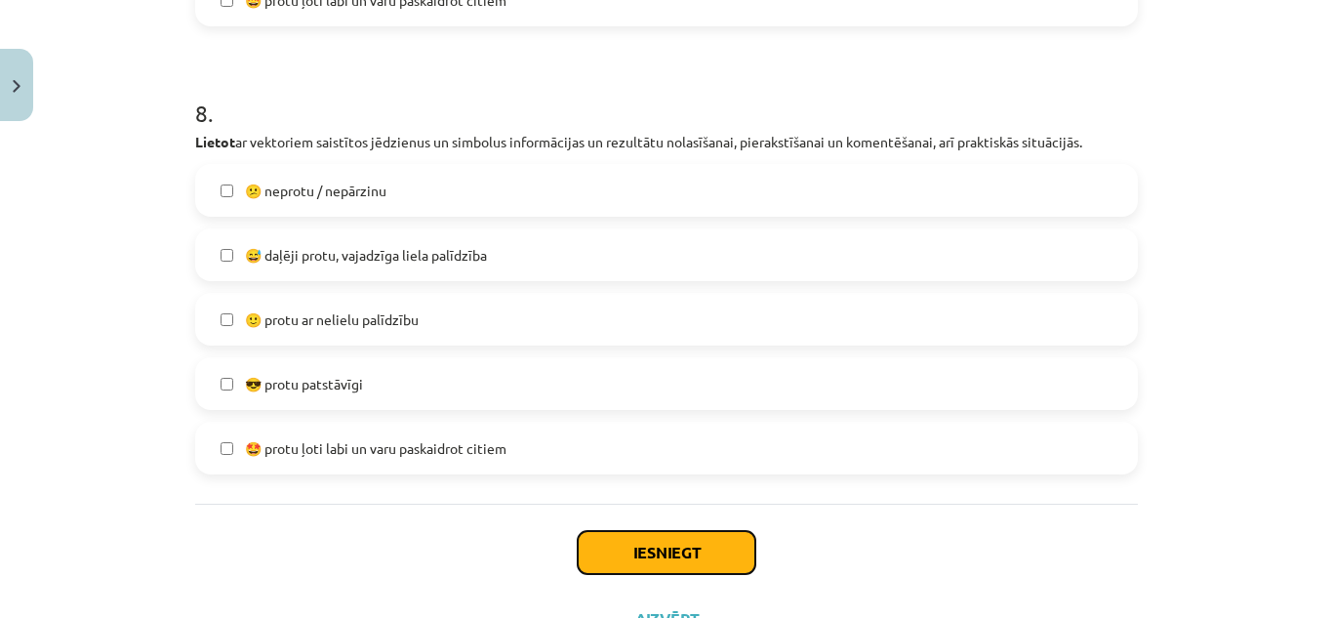
click at [671, 564] on button "Iesniegt" at bounding box center [667, 552] width 178 height 43
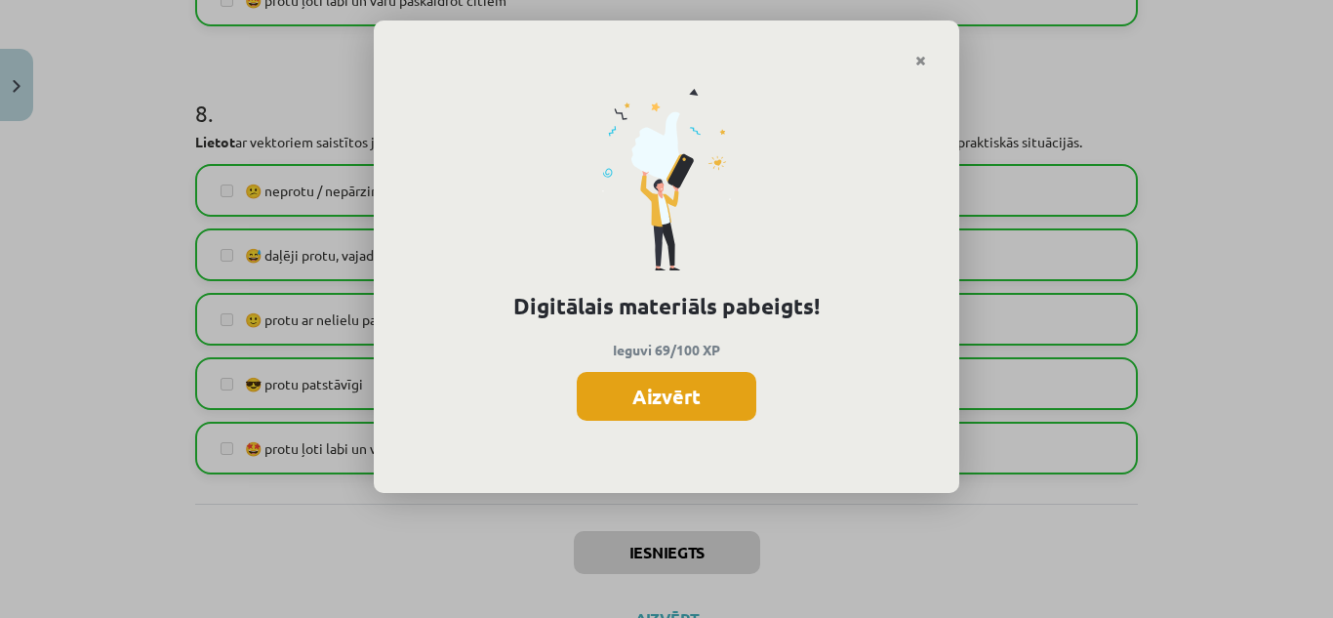
click at [693, 396] on button "Aizvērt" at bounding box center [667, 396] width 180 height 49
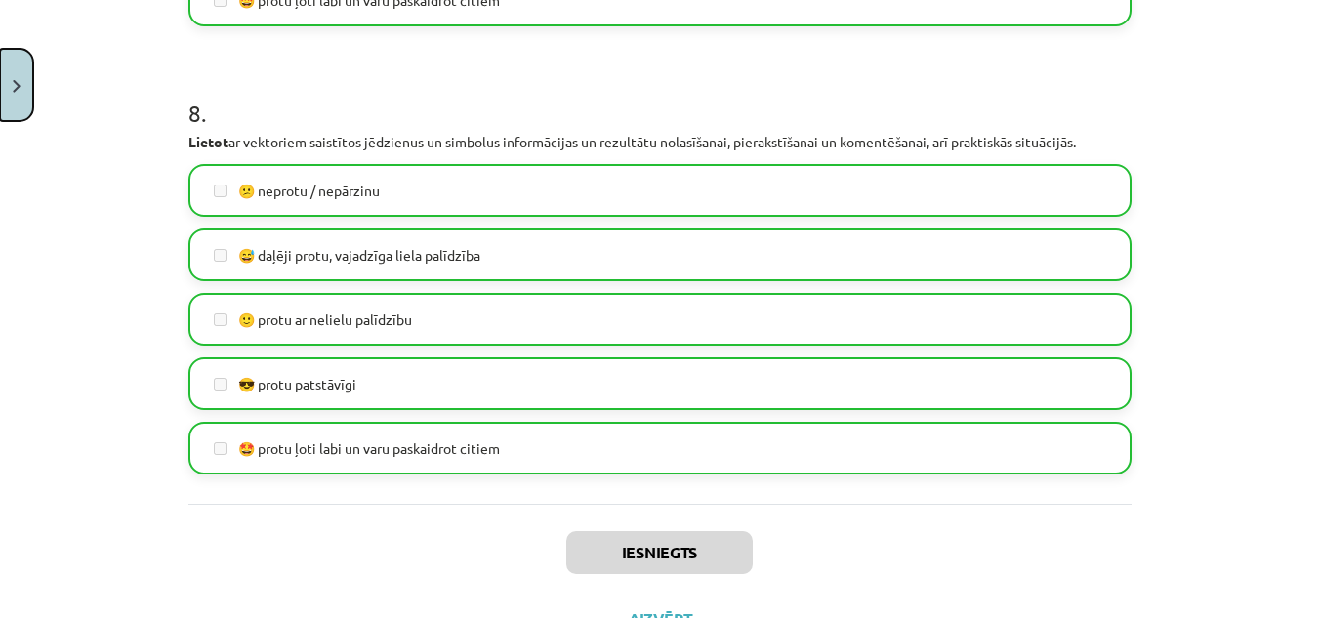
click at [10, 91] on button "Close" at bounding box center [16, 85] width 33 height 72
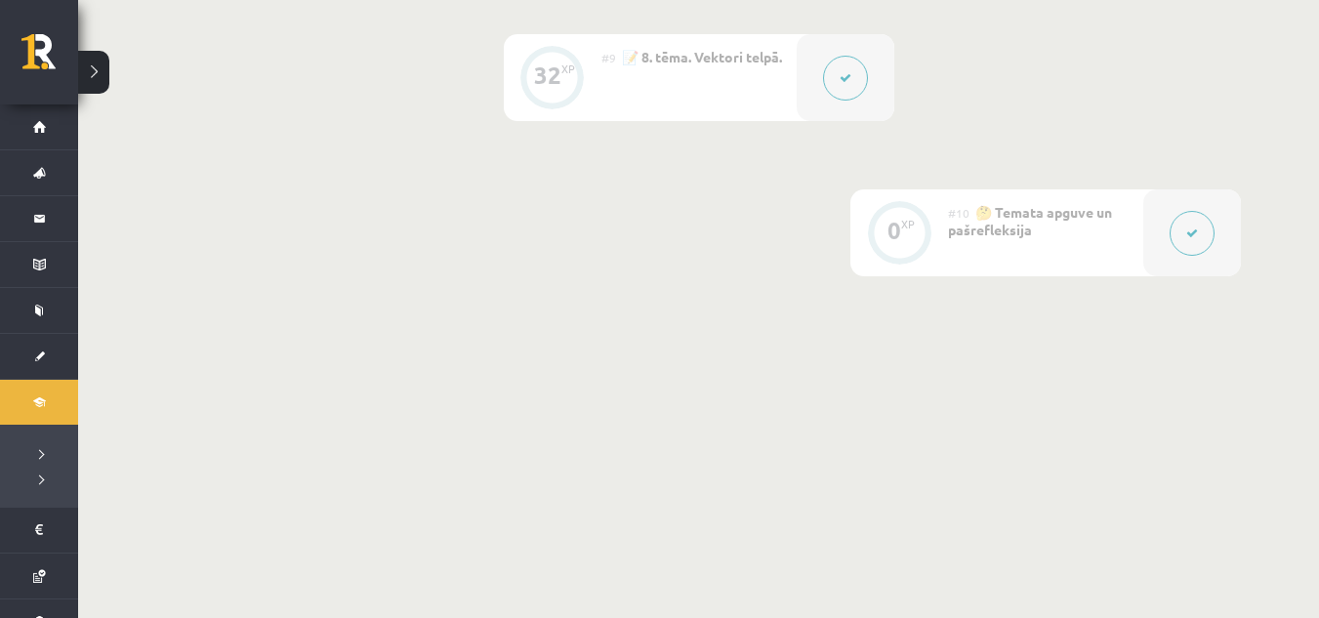
click at [100, 67] on button at bounding box center [93, 72] width 31 height 43
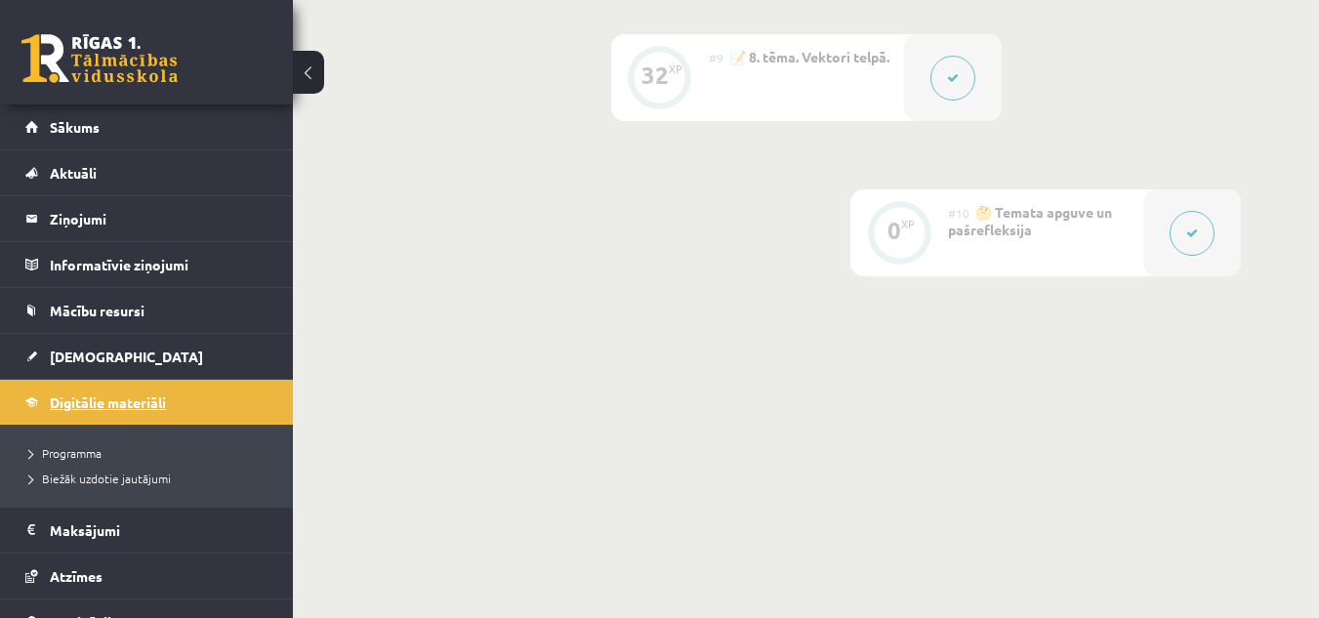
click at [149, 401] on span "Digitālie materiāli" at bounding box center [108, 402] width 116 height 18
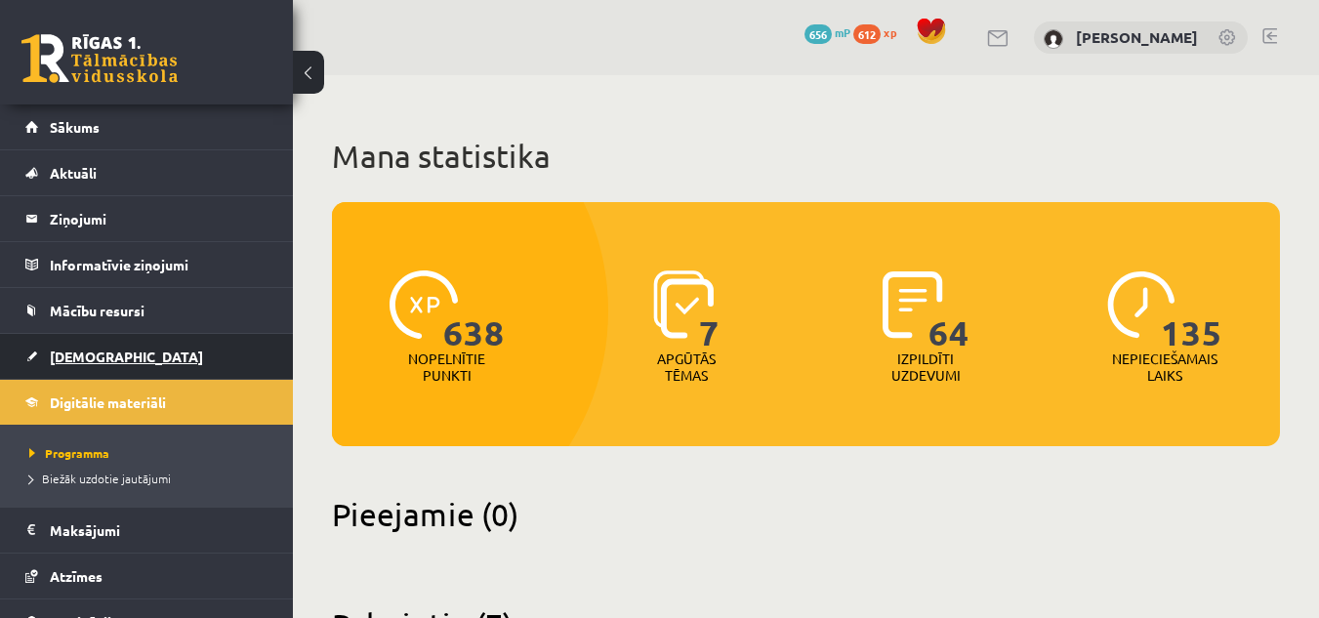
click at [166, 342] on link "[DEMOGRAPHIC_DATA]" at bounding box center [146, 356] width 243 height 45
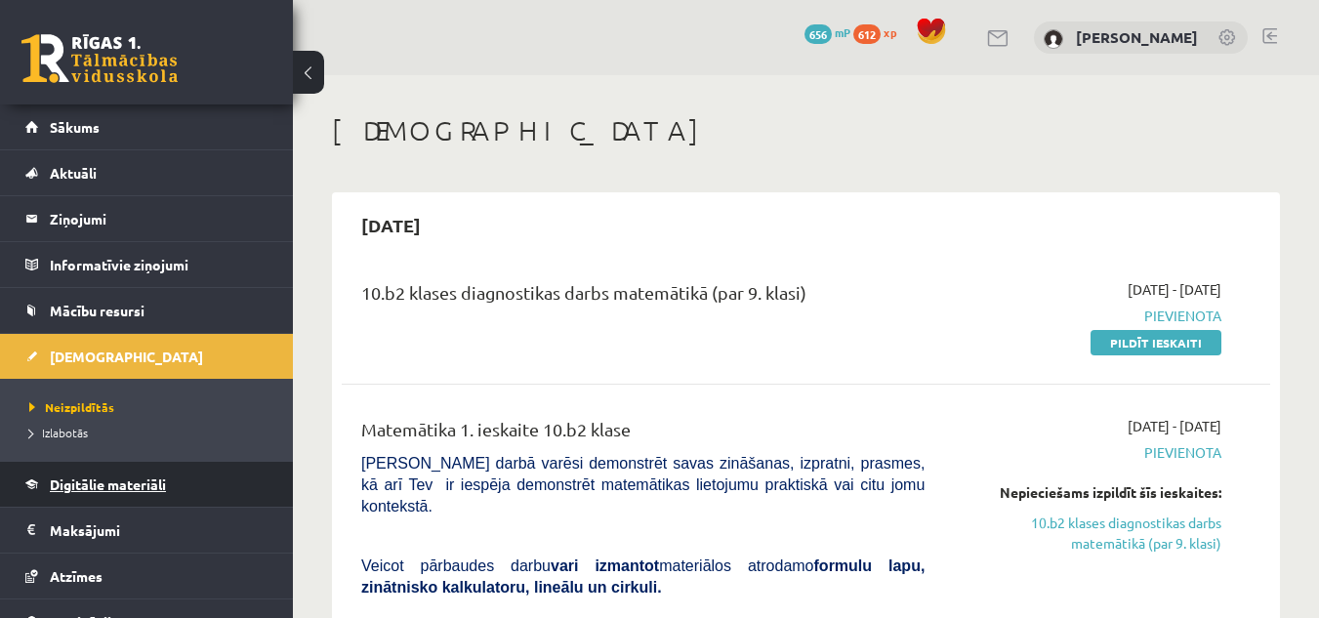
click at [146, 481] on span "Digitālie materiāli" at bounding box center [108, 484] width 116 height 18
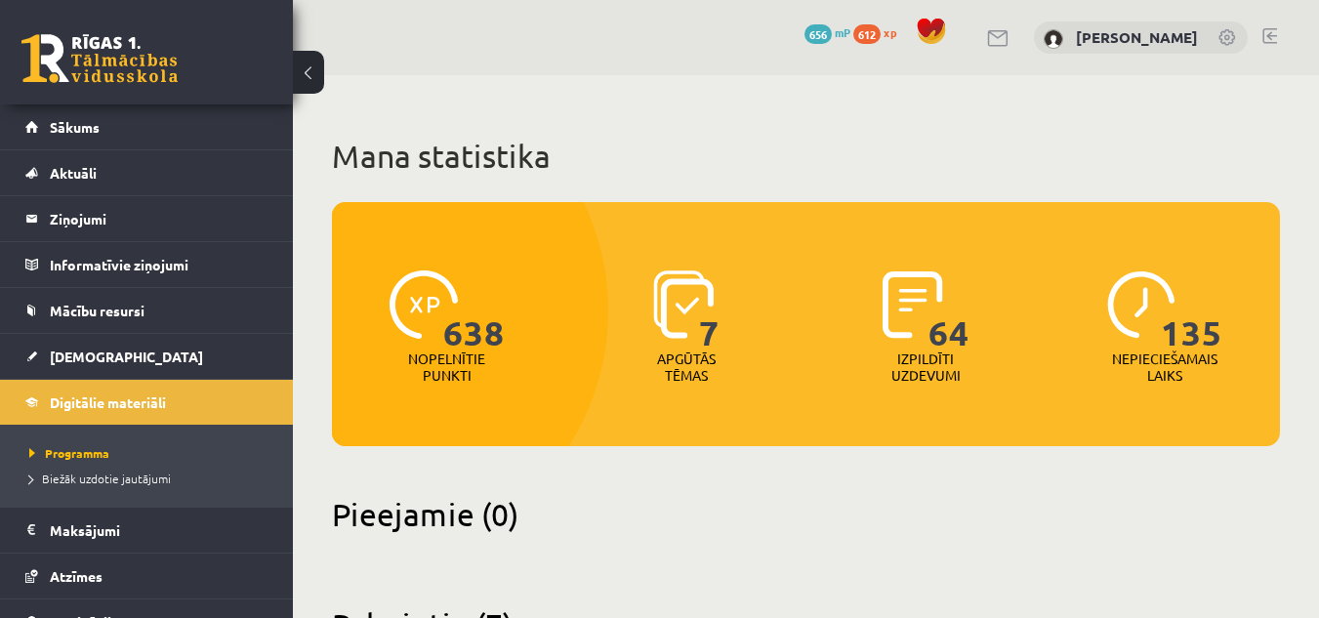
click at [1276, 34] on link at bounding box center [1269, 36] width 15 height 16
